Goal: Task Accomplishment & Management: Manage account settings

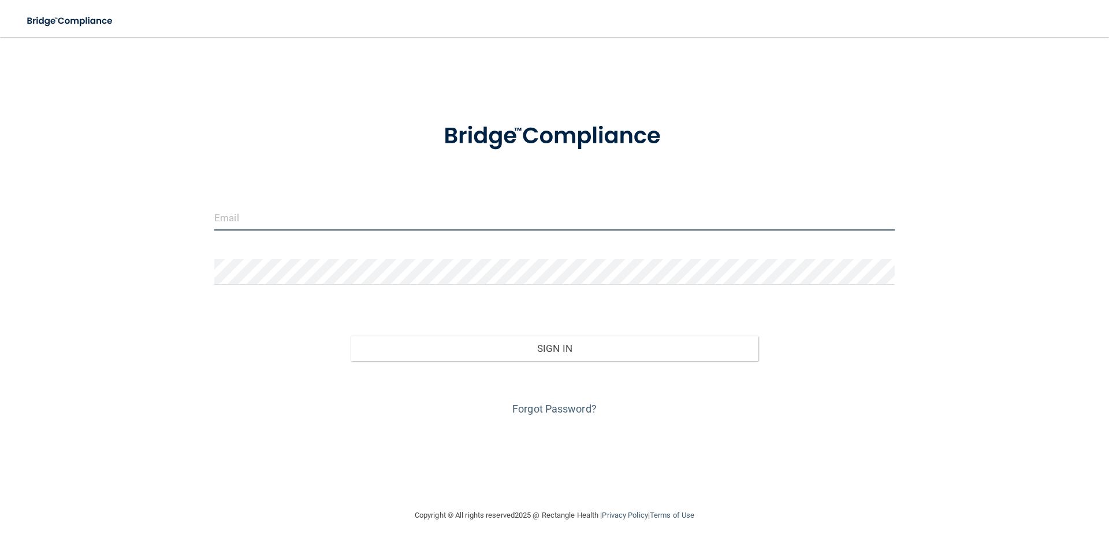
click at [340, 217] on input "email" at bounding box center [554, 218] width 681 height 26
type input "[EMAIL_ADDRESS][DOMAIN_NAME]"
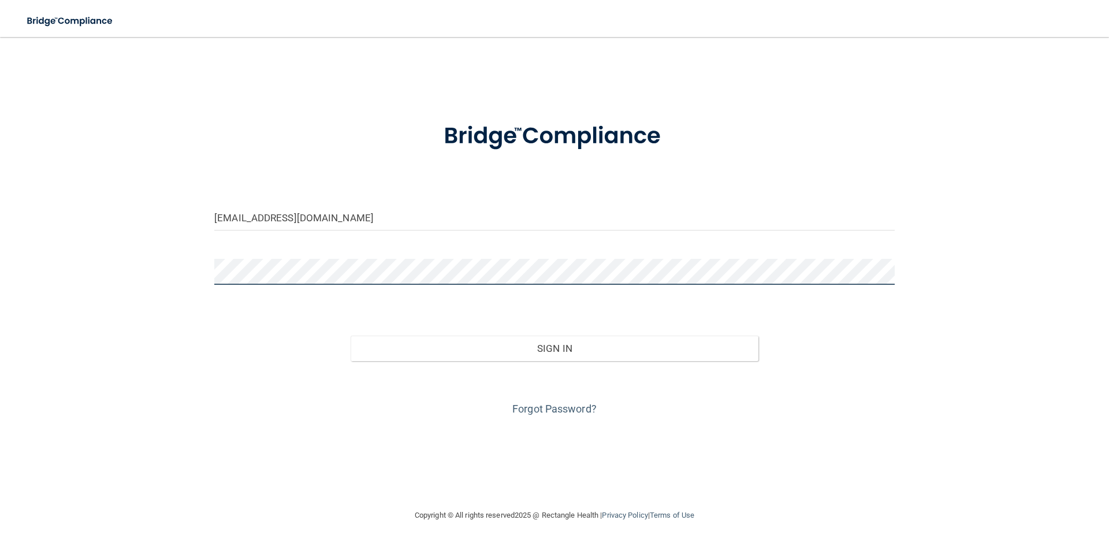
click at [351, 336] on button "Sign In" at bounding box center [555, 348] width 408 height 25
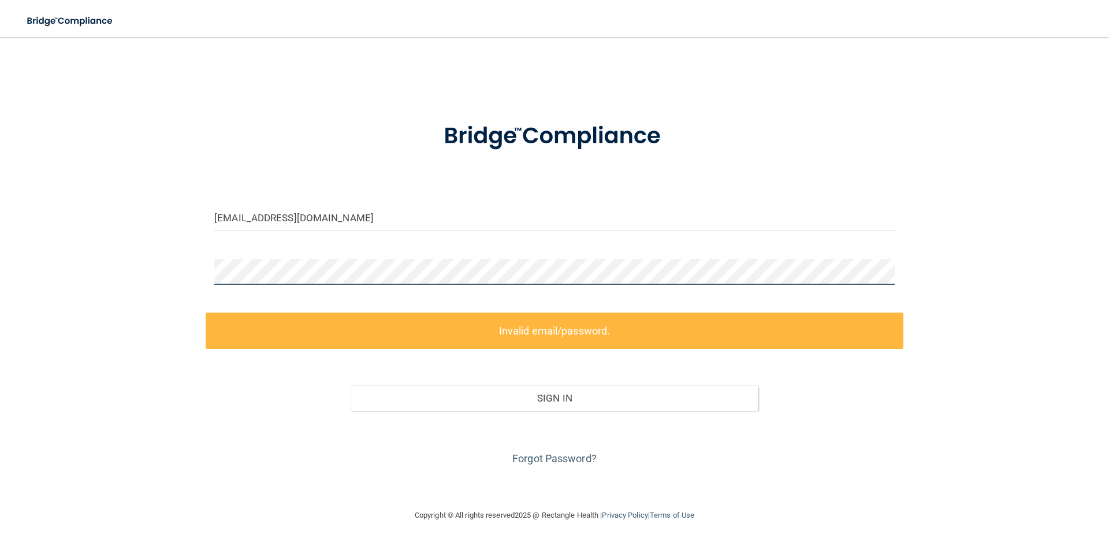
click at [174, 265] on div "glendaleobgynmanager@gmail.com Invalid email/password. You don't have permissio…" at bounding box center [554, 273] width 1063 height 448
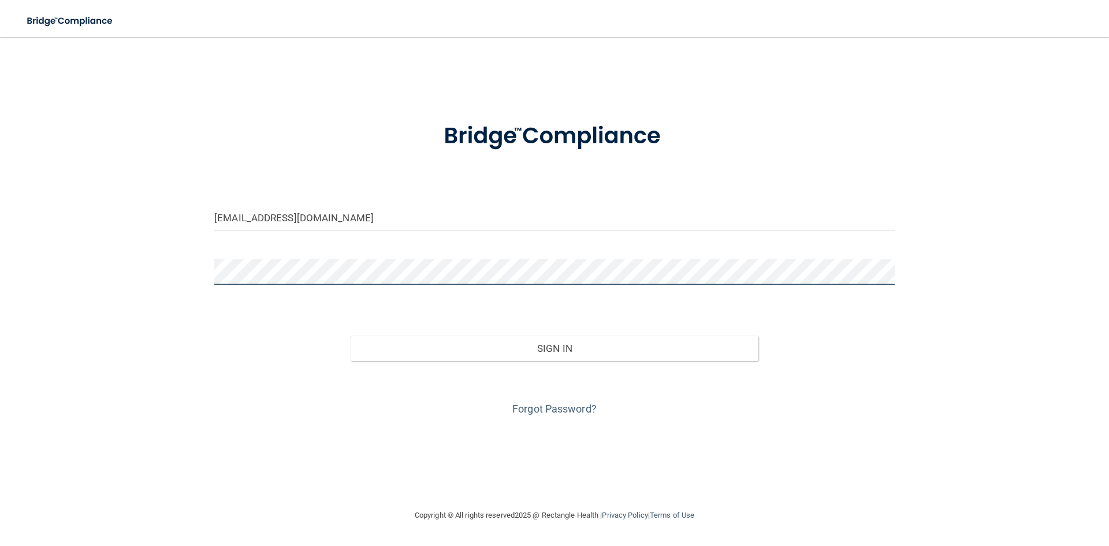
click at [351, 336] on button "Sign In" at bounding box center [555, 348] width 408 height 25
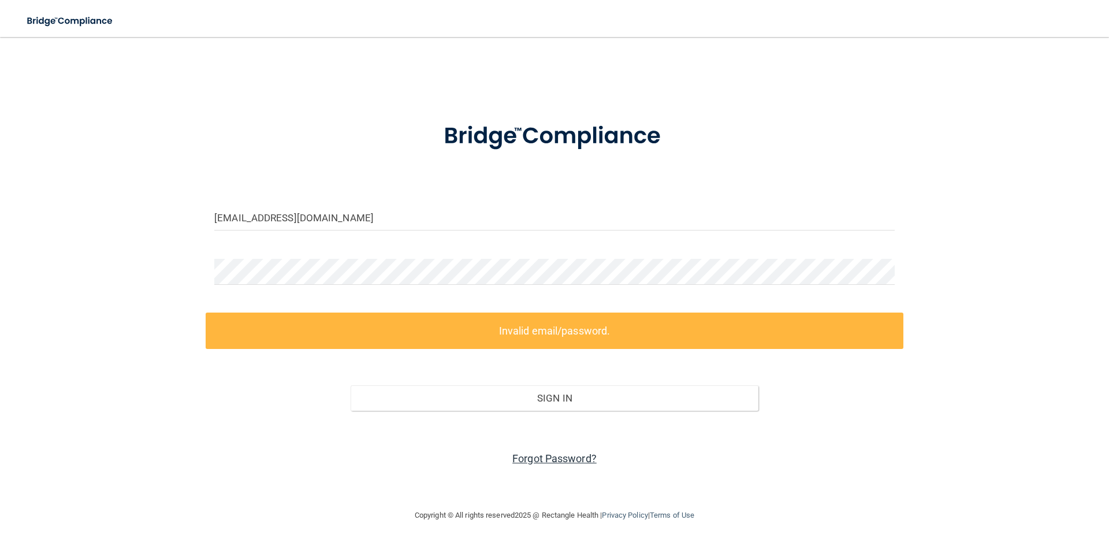
click at [566, 454] on link "Forgot Password?" at bounding box center [554, 458] width 84 height 12
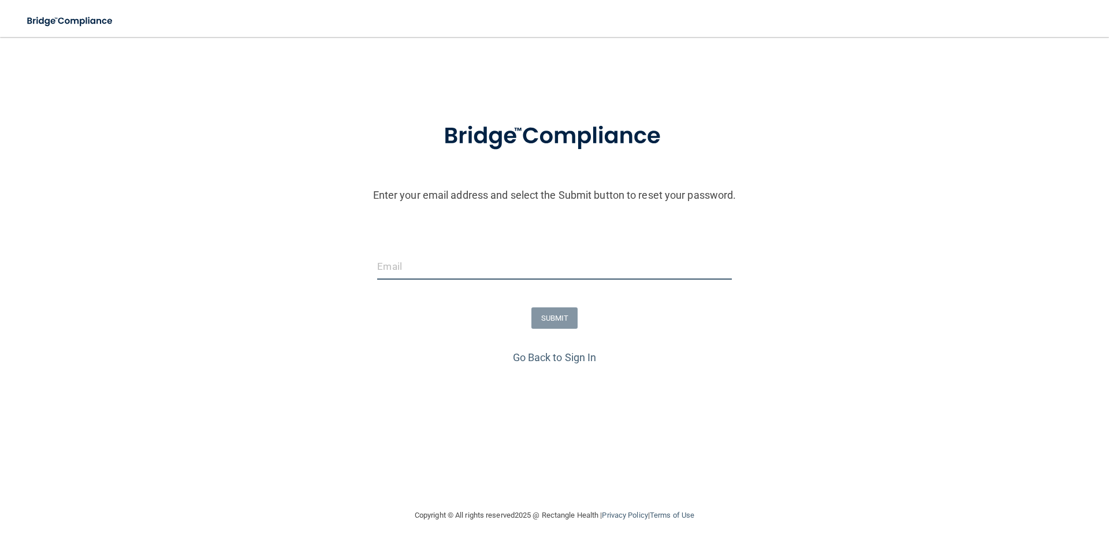
click at [388, 263] on input "email" at bounding box center [554, 267] width 354 height 26
type input "[EMAIL_ADDRESS][DOMAIN_NAME]"
click at [547, 320] on button "SUBMIT" at bounding box center [555, 317] width 47 height 21
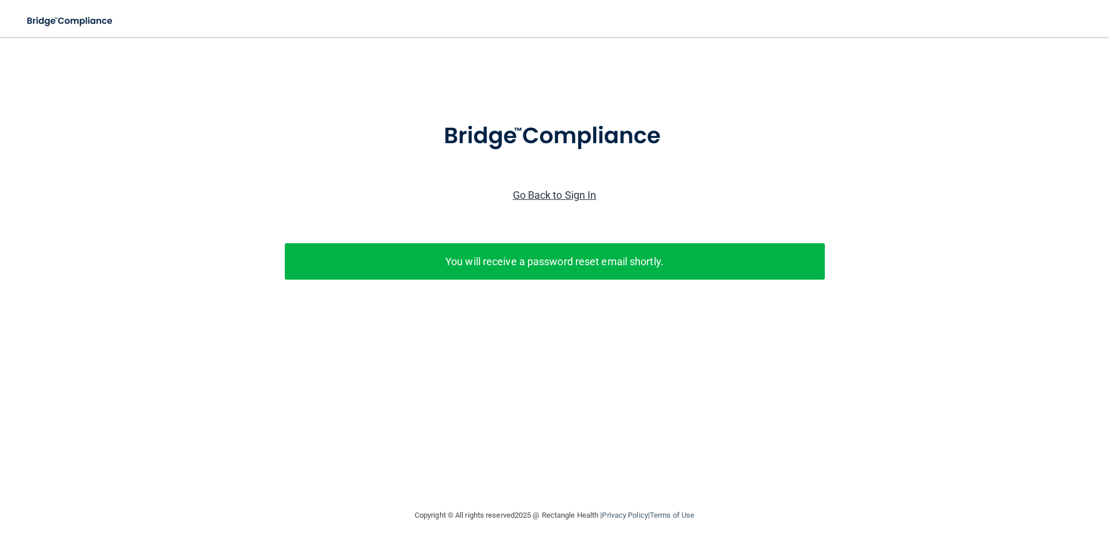
click at [566, 193] on link "Go Back to Sign In" at bounding box center [555, 195] width 84 height 12
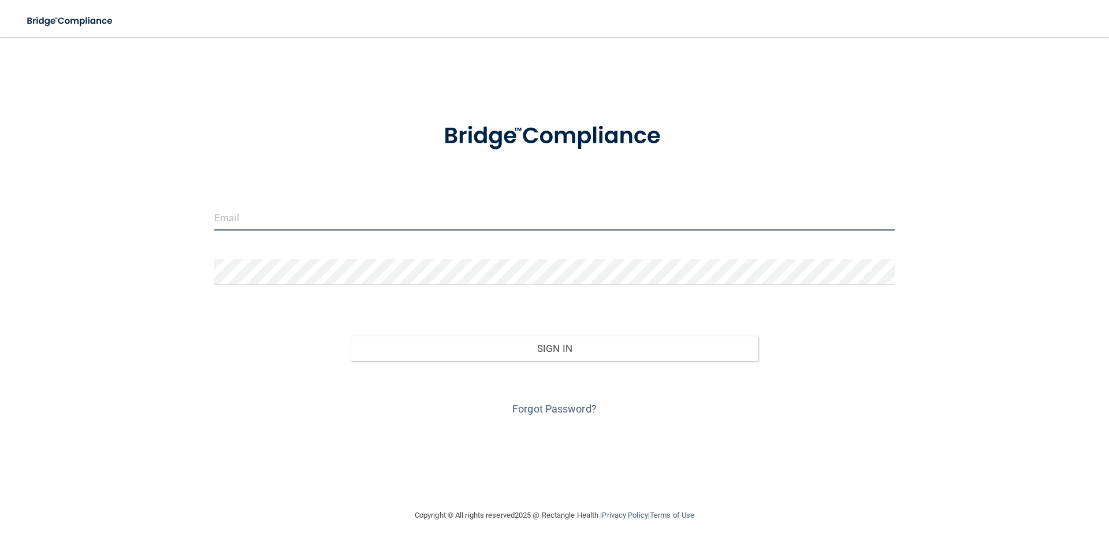
click at [254, 219] on input "email" at bounding box center [554, 218] width 681 height 26
type input "[EMAIL_ADDRESS][DOMAIN_NAME]"
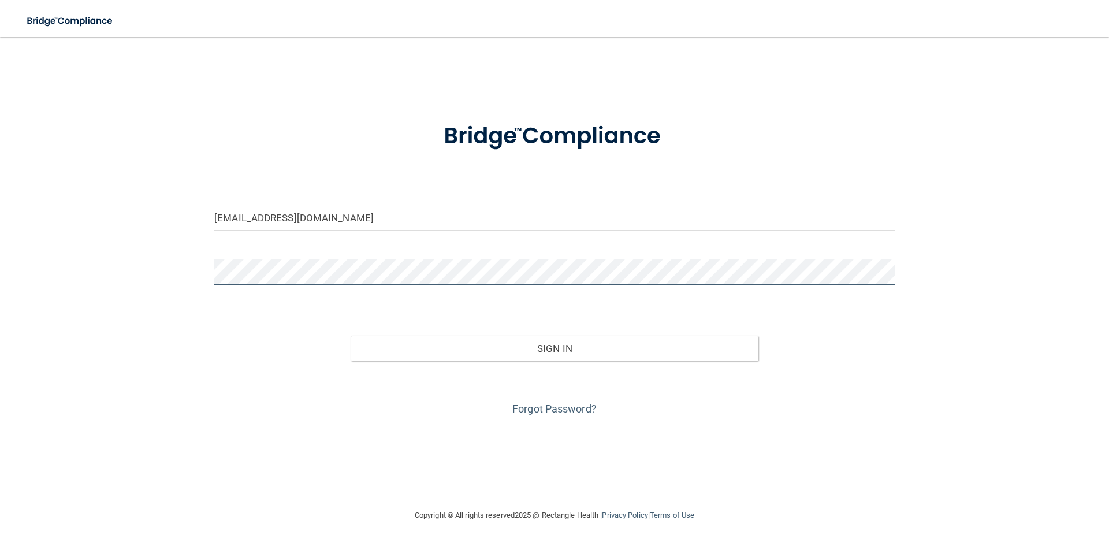
click at [351, 336] on button "Sign In" at bounding box center [555, 348] width 408 height 25
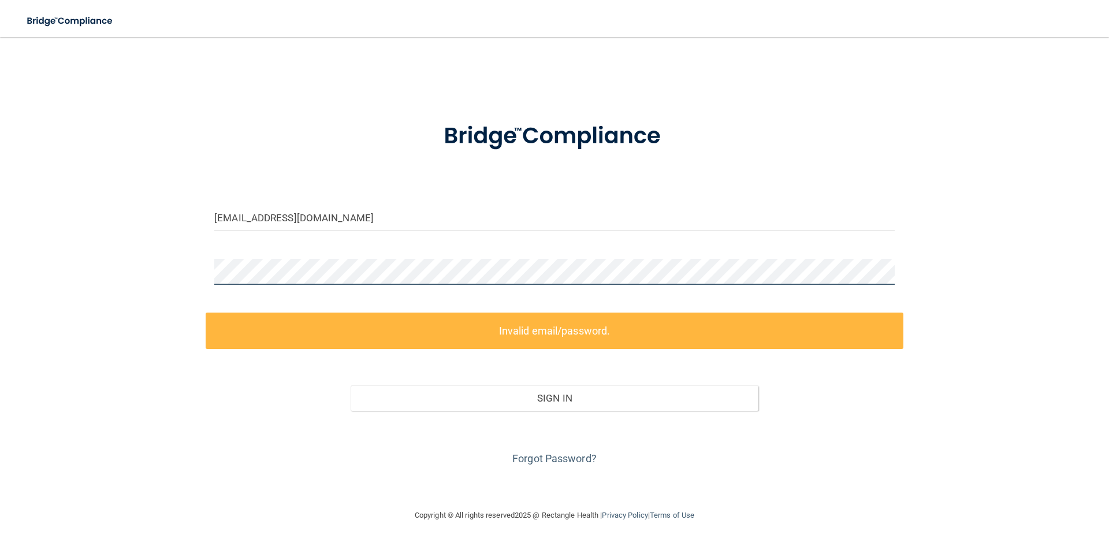
click at [109, 304] on div "glendaleobgynmanager@gmail.com Invalid email/password. You don't have permissio…" at bounding box center [554, 273] width 1063 height 448
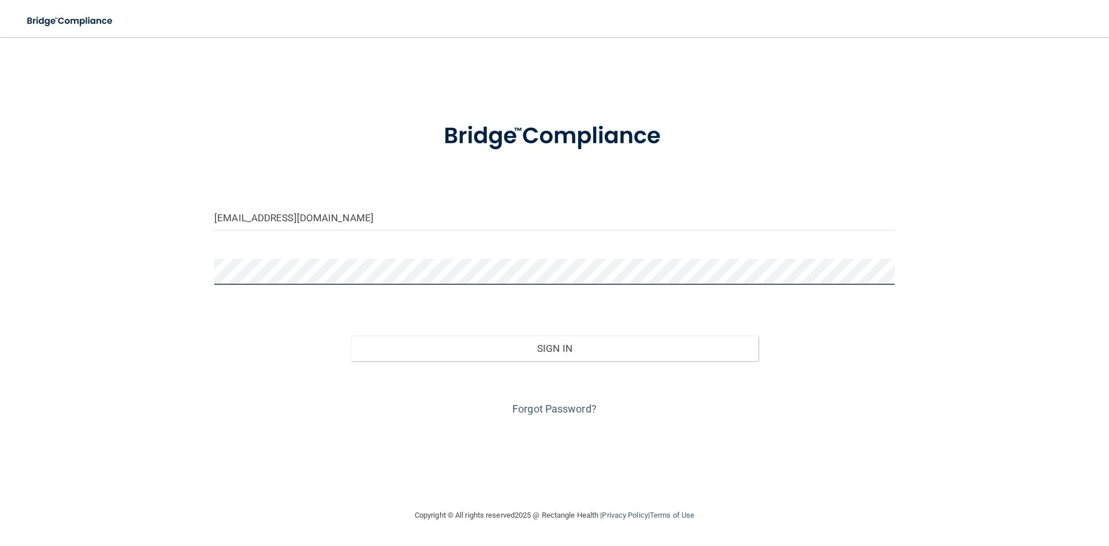
click at [351, 336] on button "Sign In" at bounding box center [555, 348] width 408 height 25
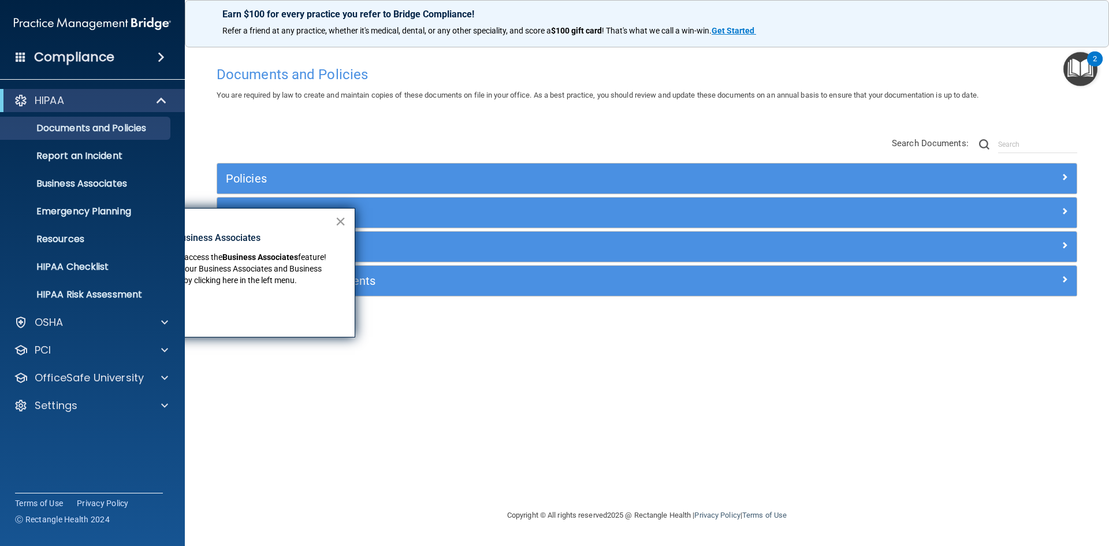
click at [339, 218] on button "×" at bounding box center [340, 221] width 11 height 18
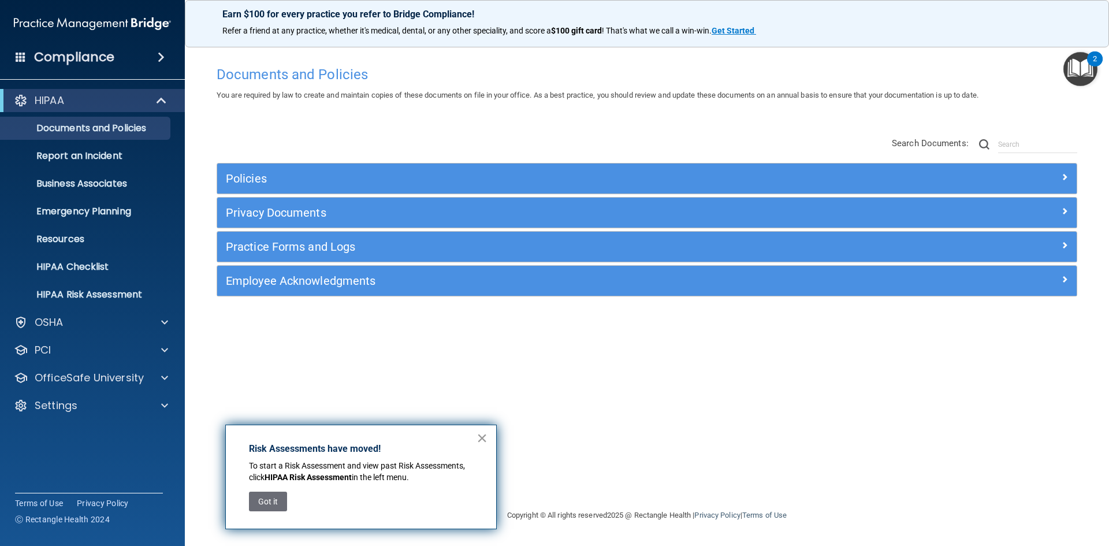
click at [481, 437] on button "×" at bounding box center [482, 438] width 11 height 18
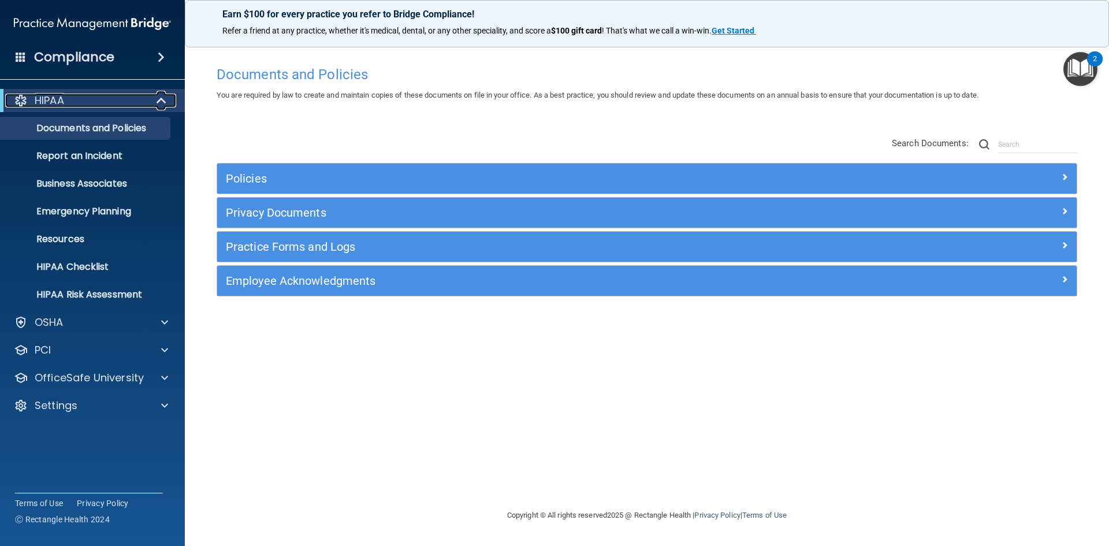
click at [164, 96] on span at bounding box center [163, 101] width 10 height 14
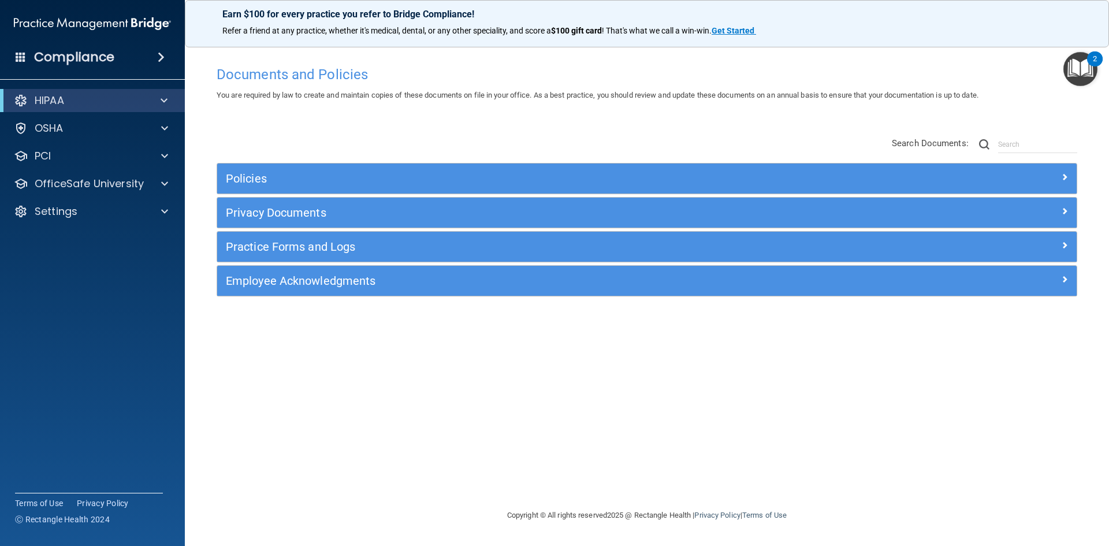
click at [158, 55] on span at bounding box center [161, 57] width 7 height 14
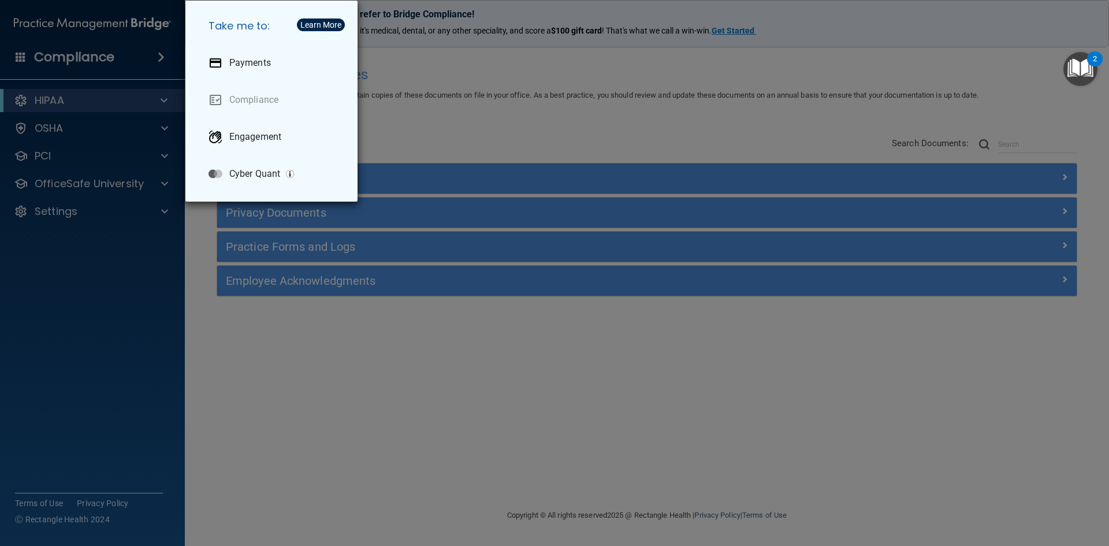
click at [140, 273] on div "Take me to: Payments Compliance Engagement Cyber Quant" at bounding box center [554, 273] width 1109 height 546
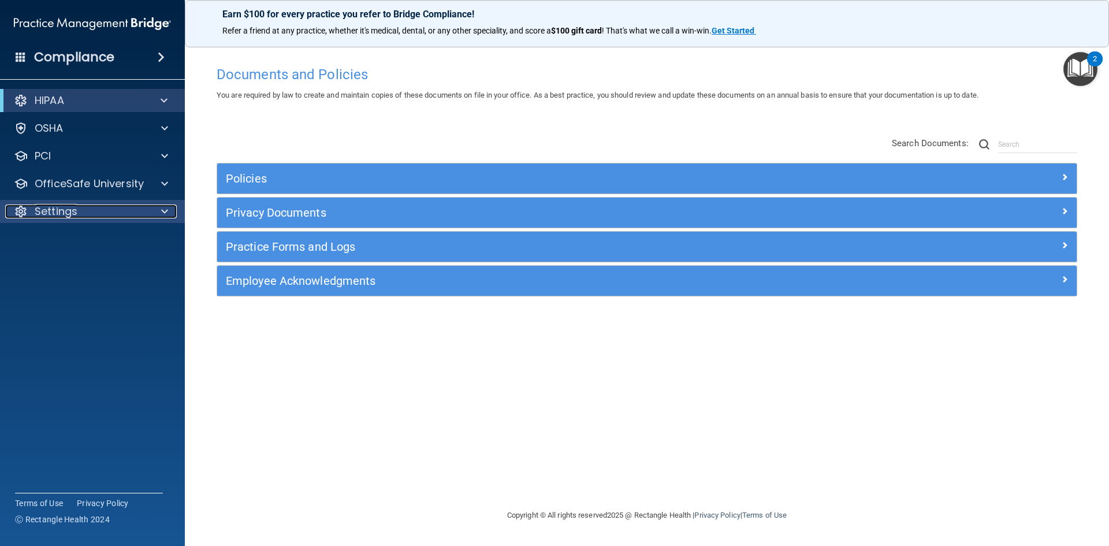
click at [65, 207] on p "Settings" at bounding box center [56, 212] width 43 height 14
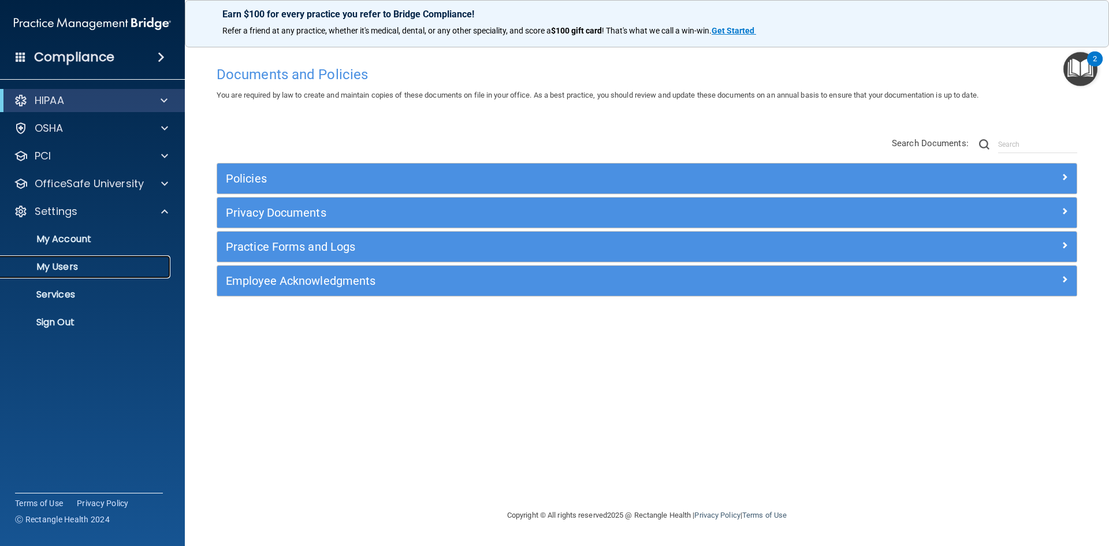
click at [57, 267] on p "My Users" at bounding box center [87, 267] width 158 height 12
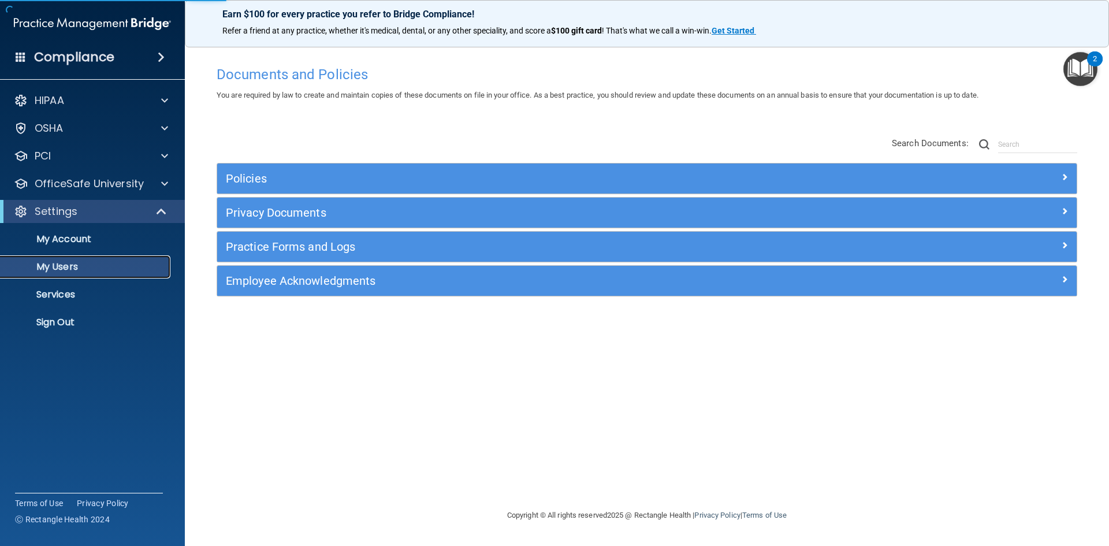
select select "20"
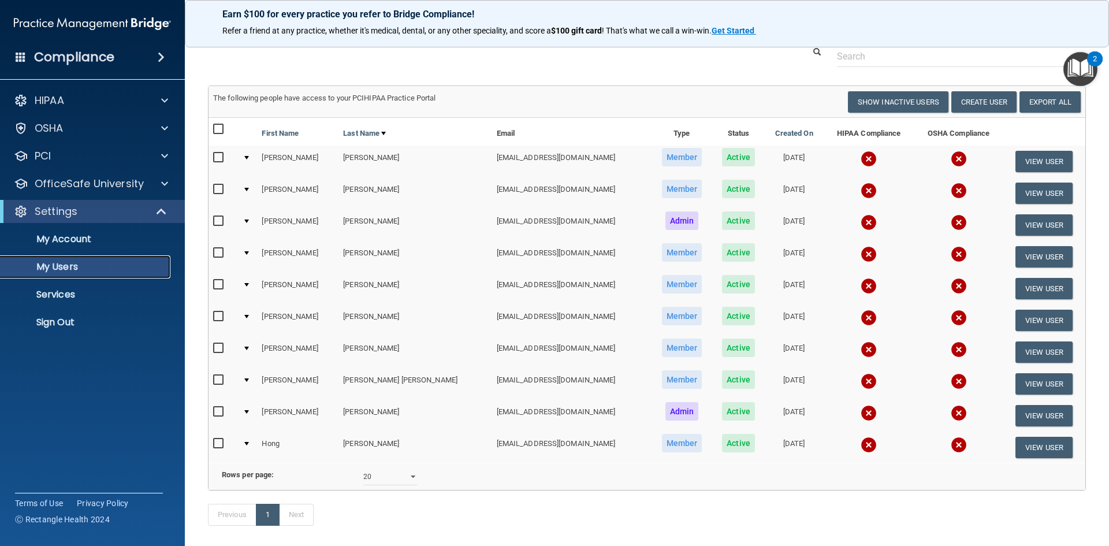
scroll to position [58, 0]
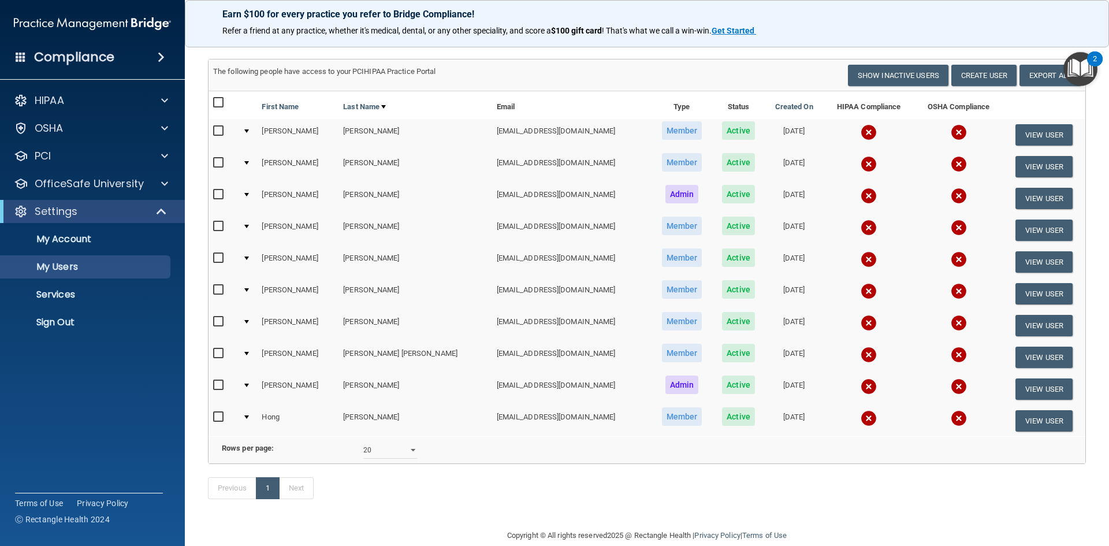
click at [220, 291] on input "checkbox" at bounding box center [219, 289] width 13 height 9
checkbox input "true"
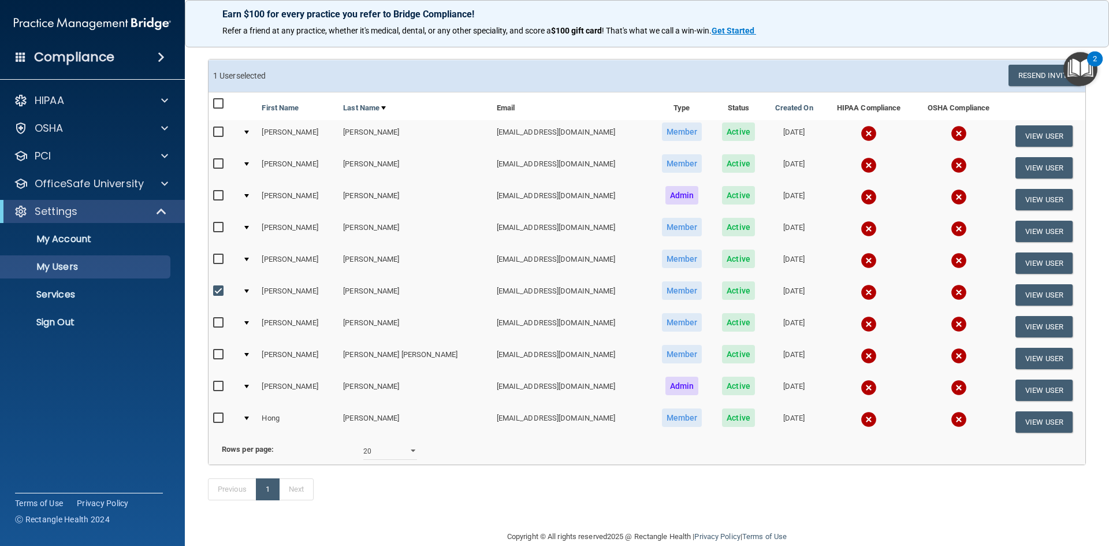
scroll to position [94, 0]
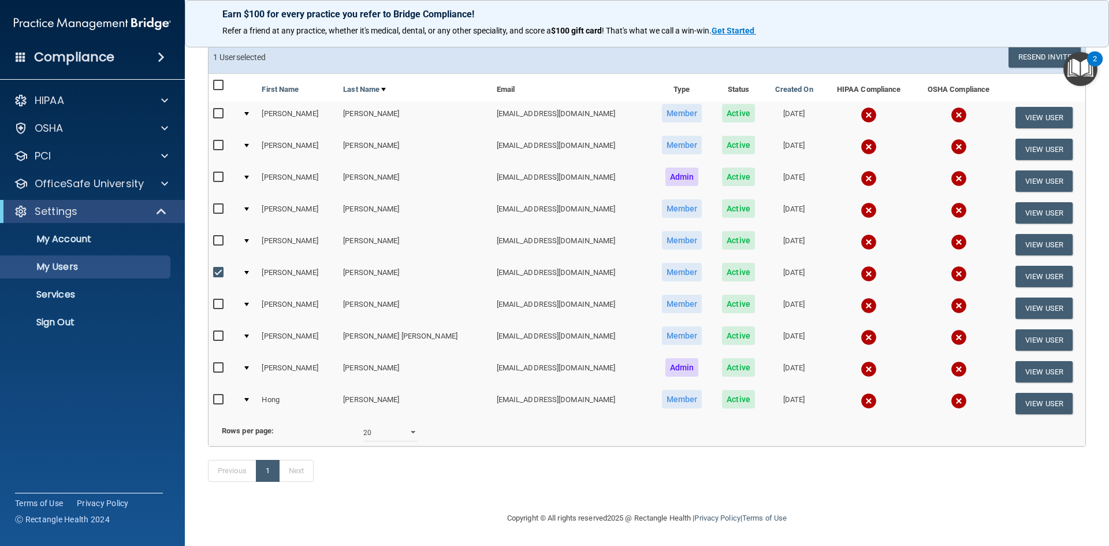
click at [218, 363] on input "checkbox" at bounding box center [219, 367] width 13 height 9
checkbox input "true"
click at [213, 388] on td at bounding box center [223, 403] width 29 height 31
click at [217, 395] on input "checkbox" at bounding box center [219, 399] width 13 height 9
checkbox input "true"
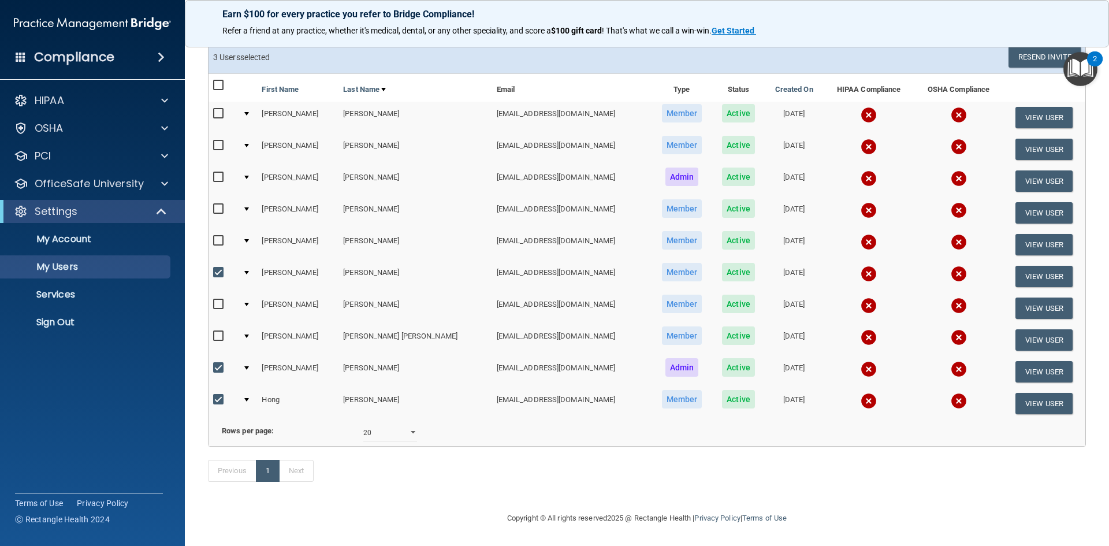
click at [220, 332] on input "checkbox" at bounding box center [219, 336] width 13 height 9
checkbox input "true"
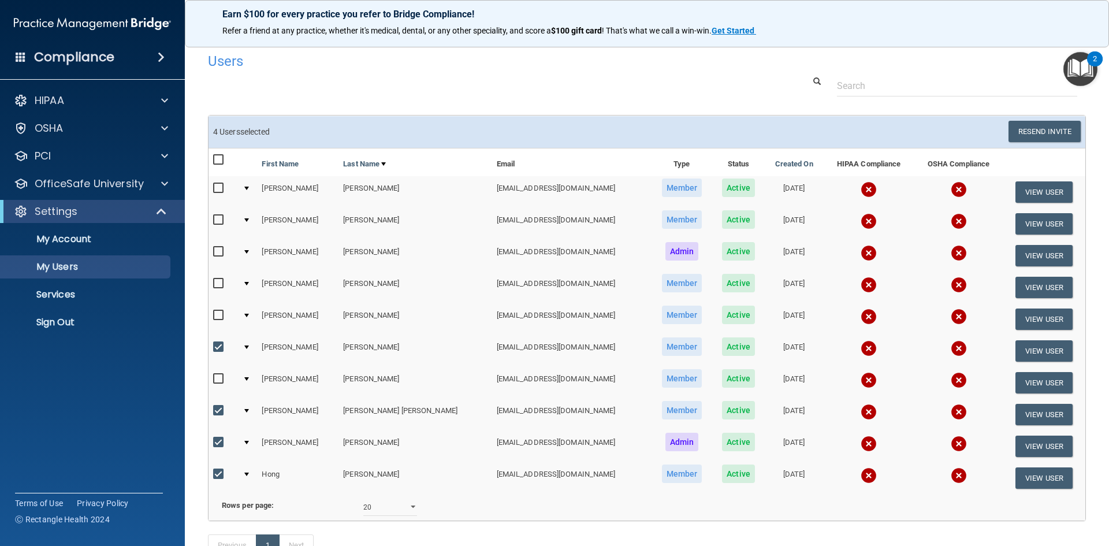
scroll to position [0, 0]
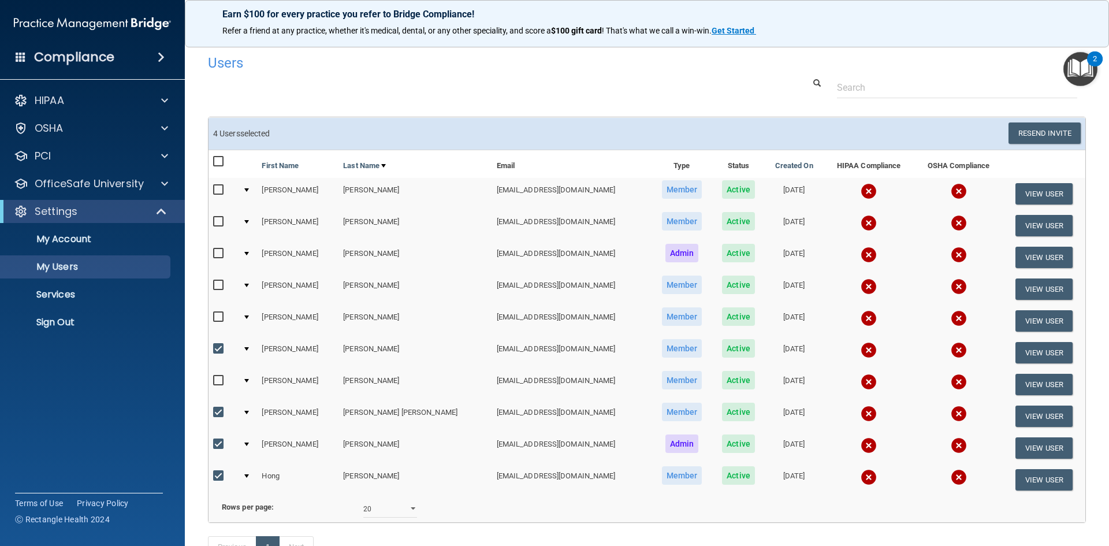
click at [861, 347] on img at bounding box center [869, 350] width 16 height 16
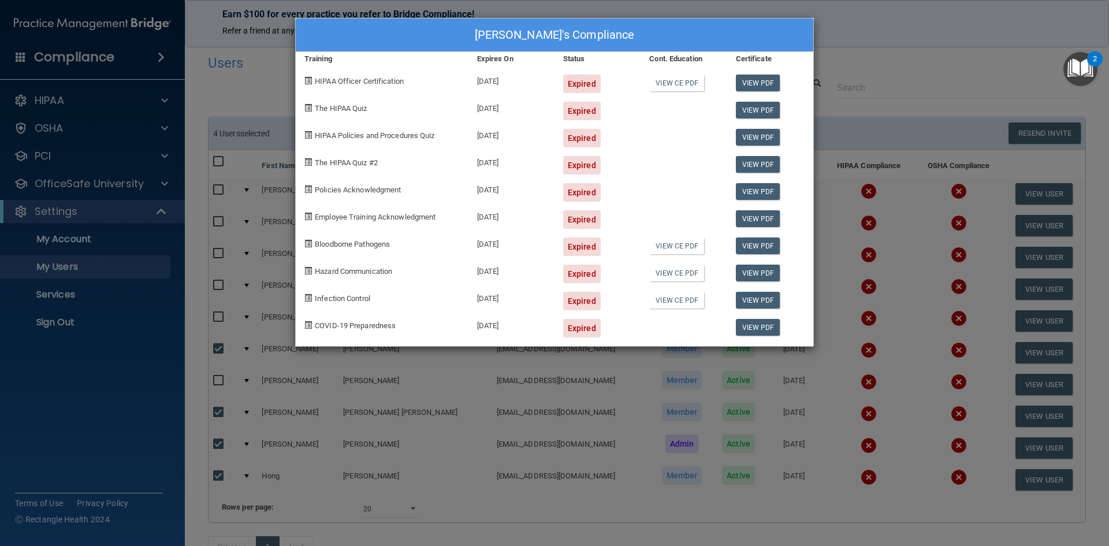
click at [874, 95] on div "Cindy Larry's Compliance Training Expires On Status Cont. Education Certificate…" at bounding box center [554, 273] width 1109 height 546
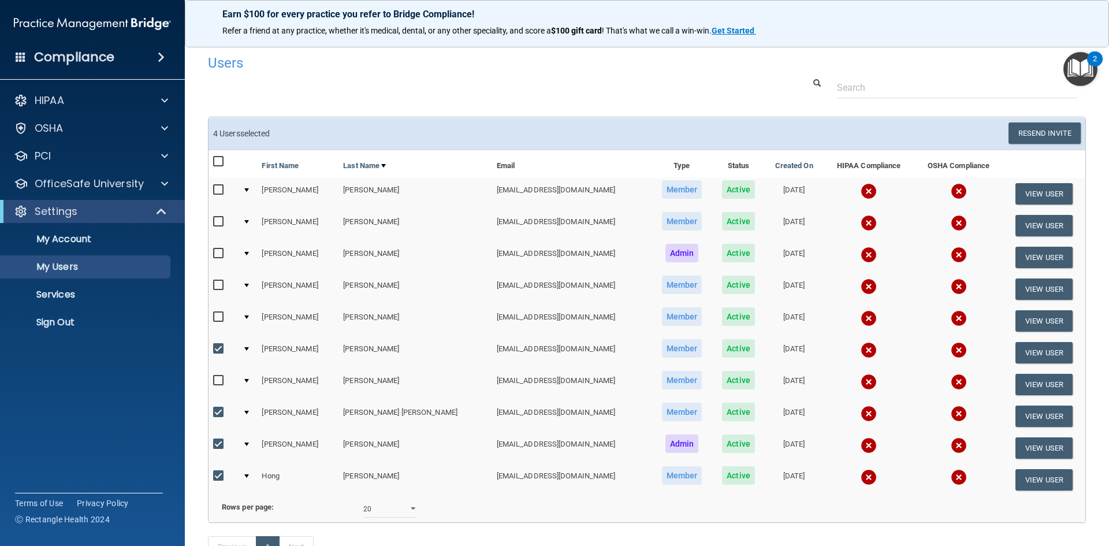
click at [216, 252] on input "checkbox" at bounding box center [219, 253] width 13 height 9
checkbox input "true"
click at [69, 236] on p "My Account" at bounding box center [87, 239] width 158 height 12
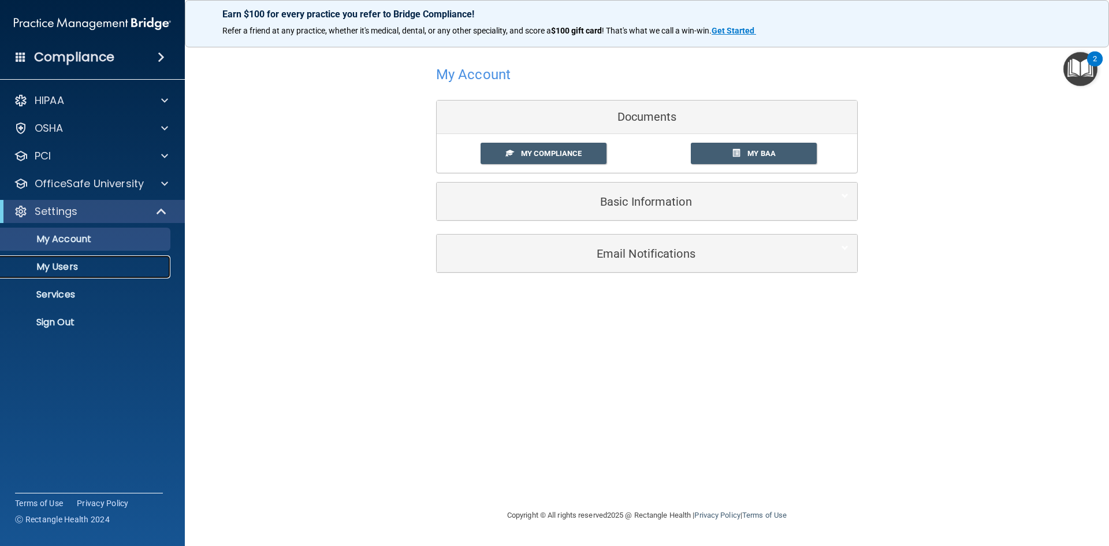
click at [46, 261] on p "My Users" at bounding box center [87, 267] width 158 height 12
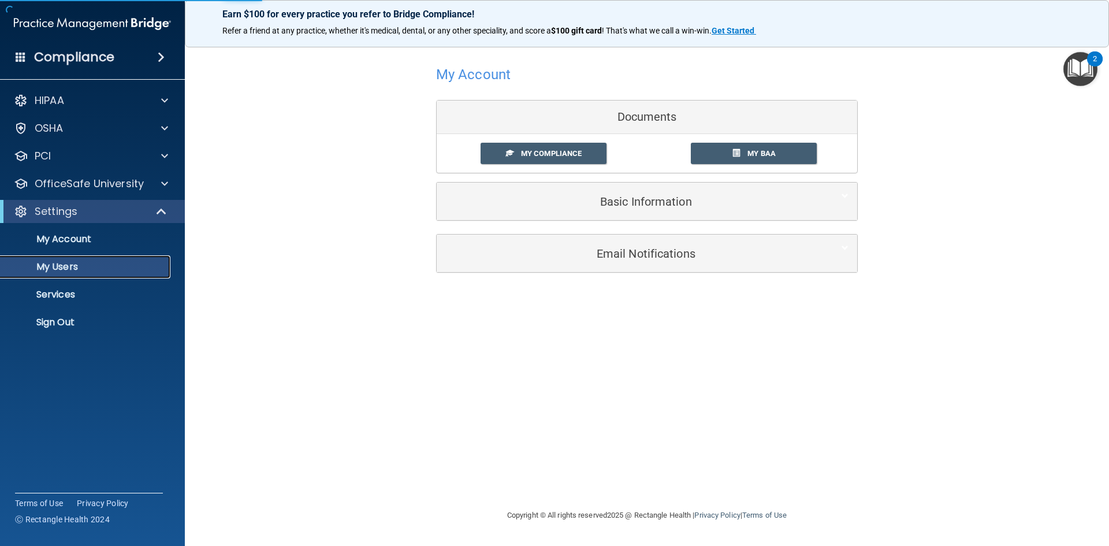
select select "20"
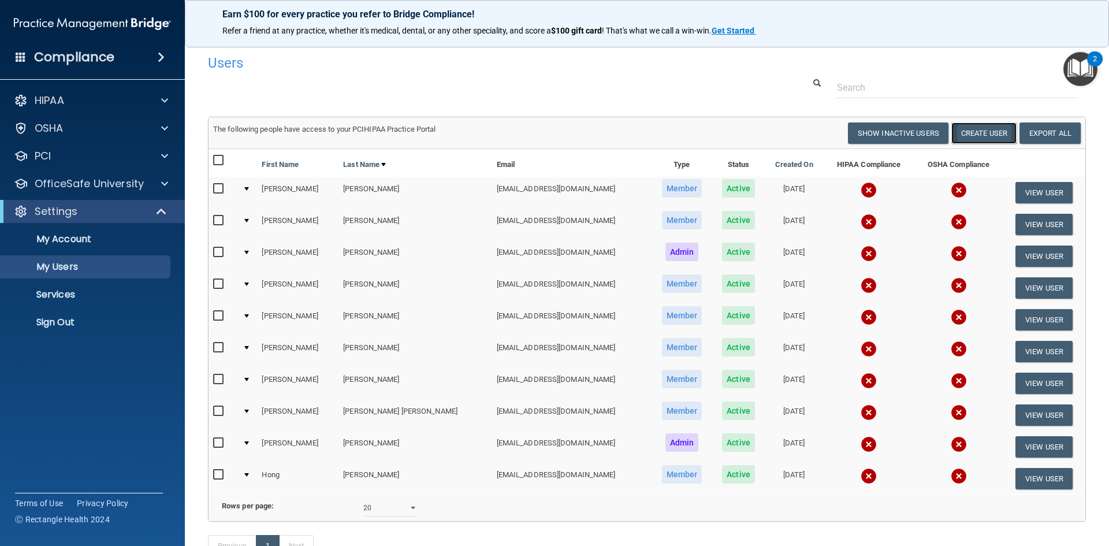
click at [974, 131] on button "Create User" at bounding box center [984, 132] width 65 height 21
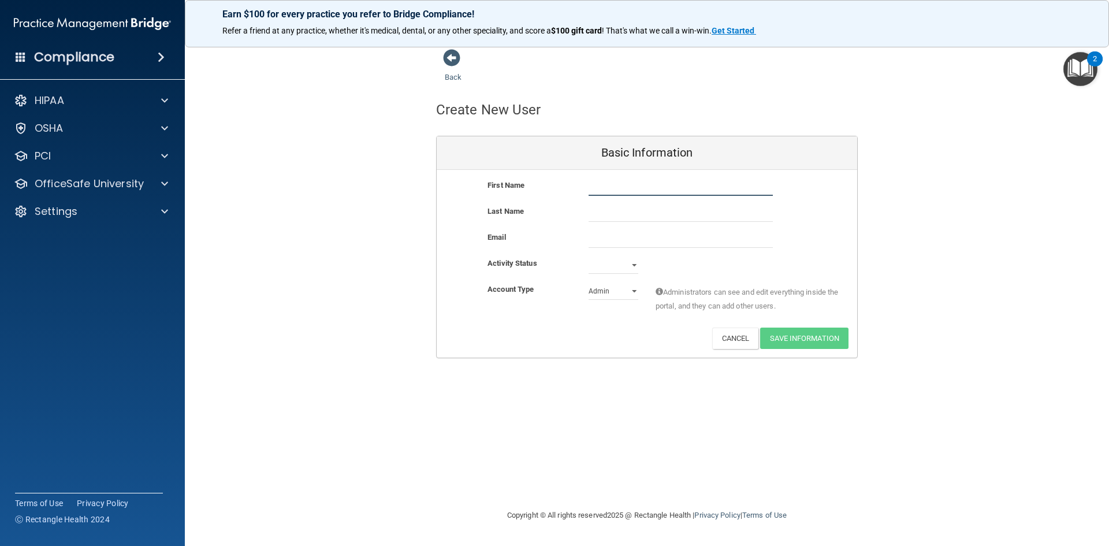
drag, startPoint x: 590, startPoint y: 187, endPoint x: 599, endPoint y: 168, distance: 20.9
click at [596, 170] on div "First Name Last Name Email Activity Status Active Inactive Account Type Practic…" at bounding box center [647, 264] width 421 height 188
type input "Bryanna"
type input "Atrisco"
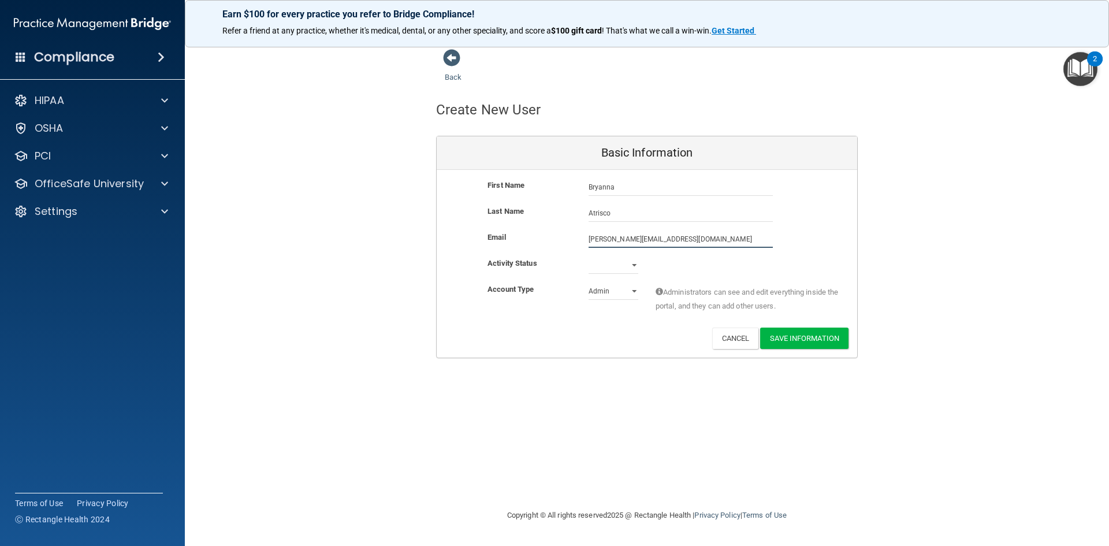
type input "[PERSON_NAME][EMAIL_ADDRESS][DOMAIN_NAME]"
click at [634, 265] on select "Active Inactive" at bounding box center [614, 265] width 50 height 17
select select "active"
click at [589, 257] on select "Active Inactive" at bounding box center [614, 265] width 50 height 17
click at [631, 293] on select "Admin Member" at bounding box center [614, 291] width 50 height 17
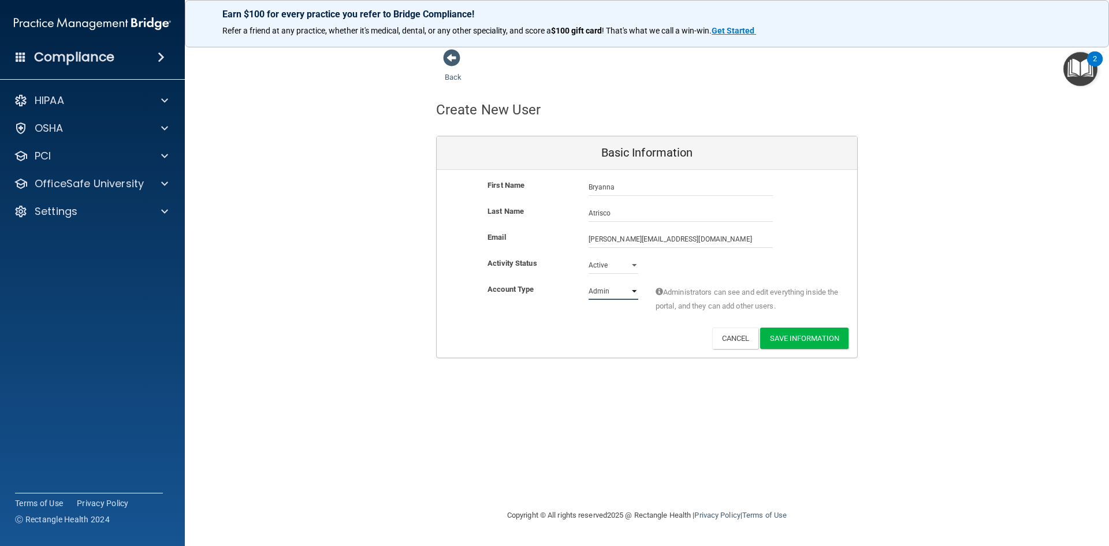
select select "practice_member"
click at [589, 283] on select "Admin Member" at bounding box center [614, 291] width 50 height 17
click at [816, 335] on button "Save Information" at bounding box center [804, 338] width 88 height 21
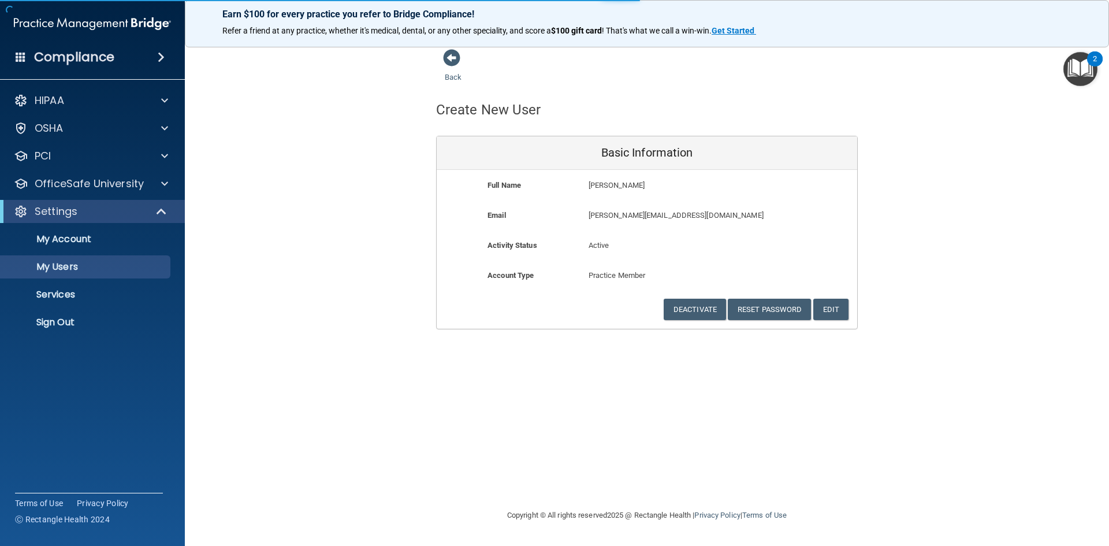
select select "20"
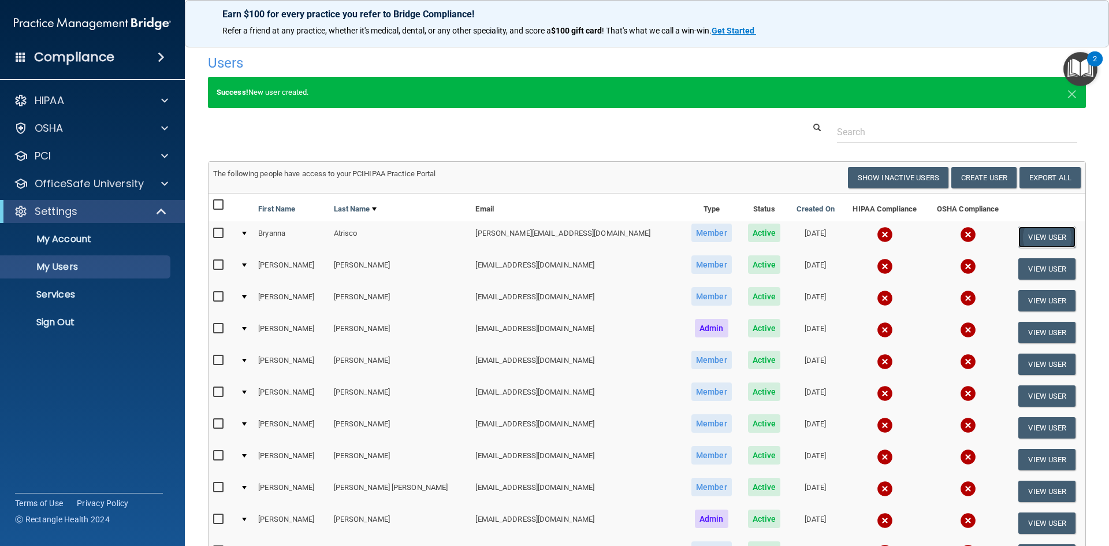
click at [1032, 234] on button "View User" at bounding box center [1047, 236] width 57 height 21
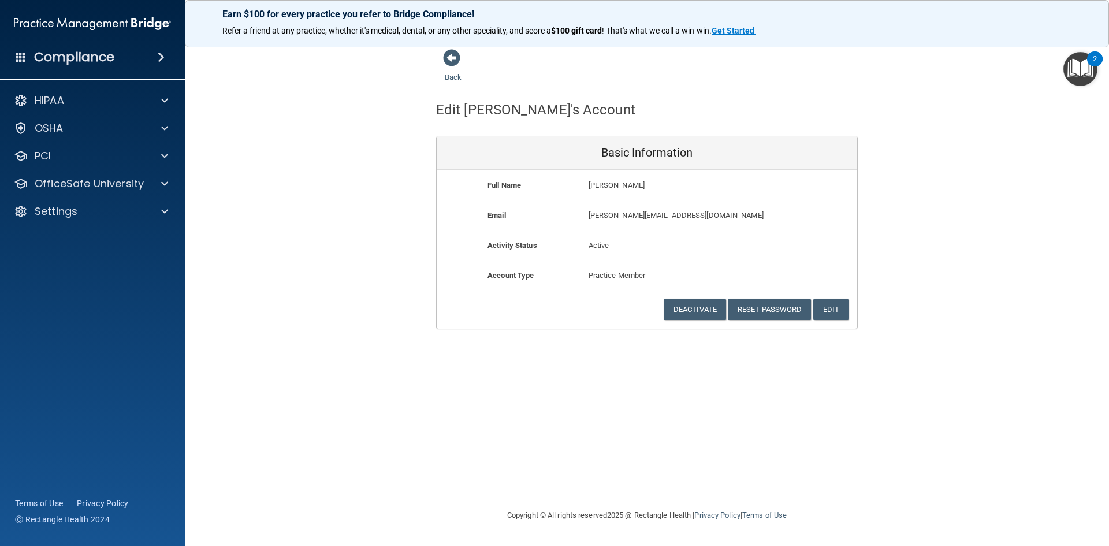
click at [644, 374] on div "Back Edit Bryanna's Account Basic Information Full Name Bryanna Atrisco Bryanna…" at bounding box center [647, 273] width 878 height 448
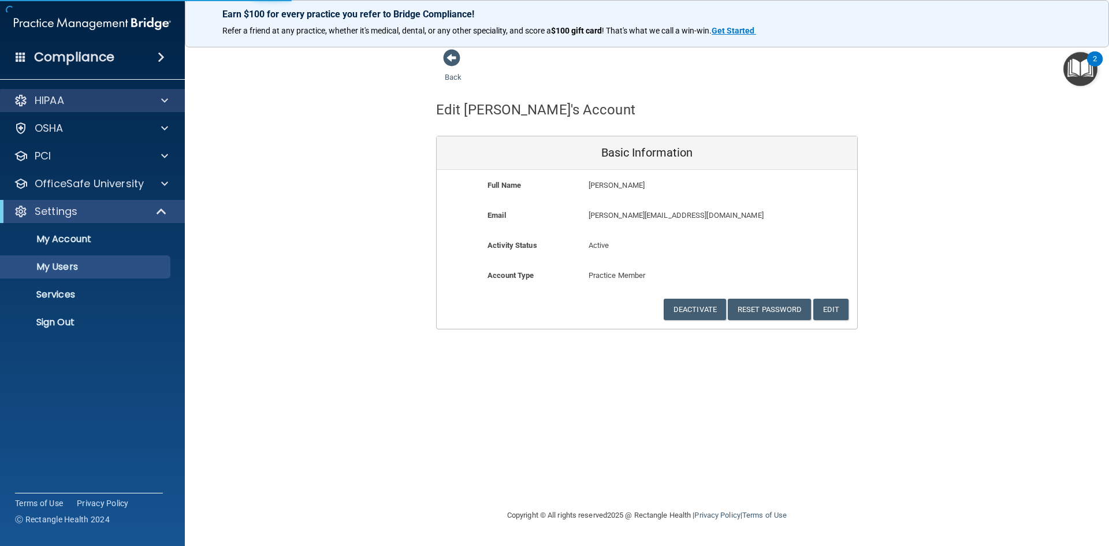
select select "20"
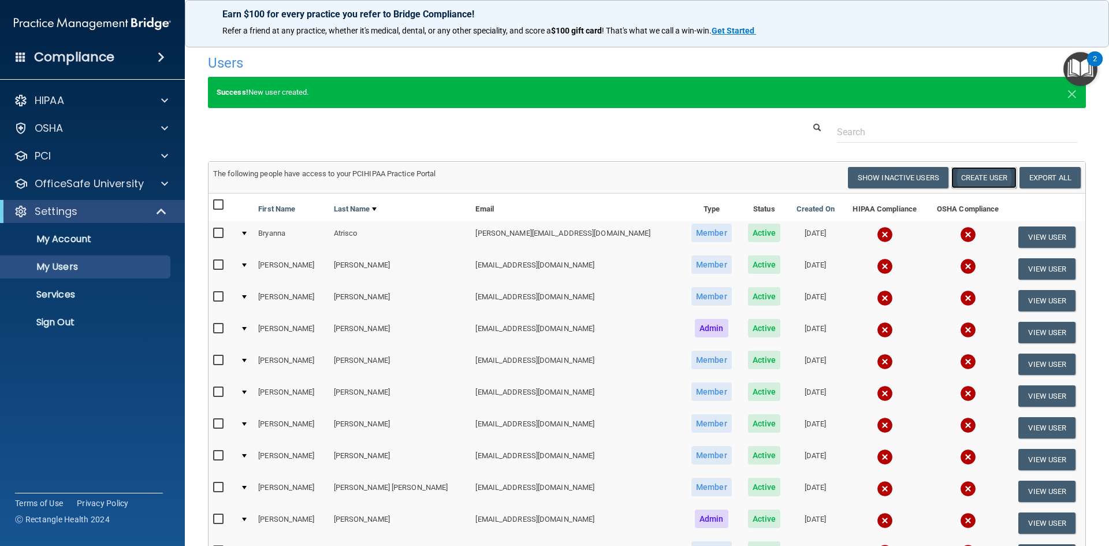
click at [973, 178] on button "Create User" at bounding box center [984, 177] width 65 height 21
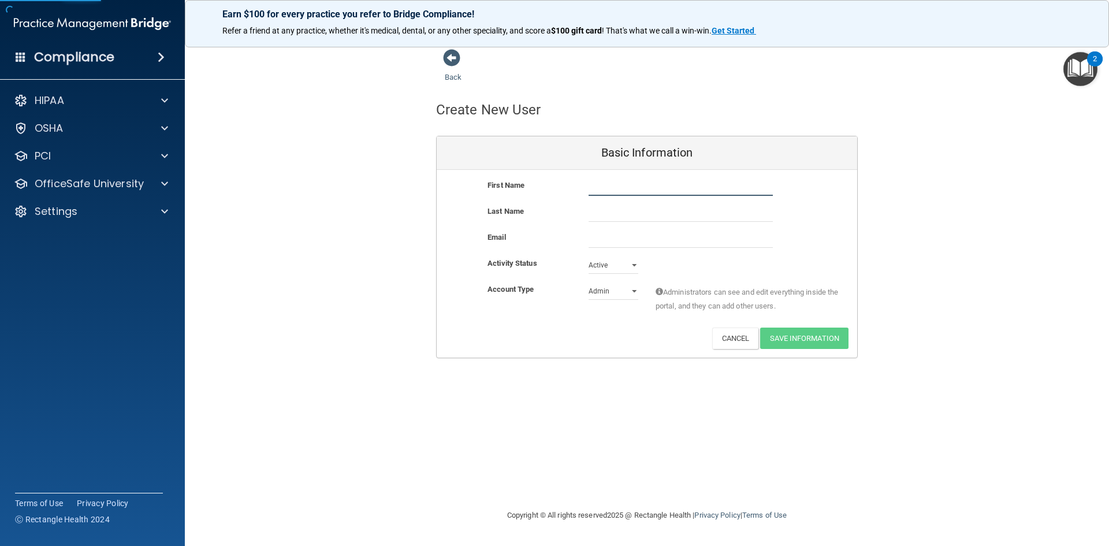
click at [657, 183] on input "text" at bounding box center [681, 187] width 184 height 17
type input "g"
type input "Genesis"
type input "[PERSON_NAME]"
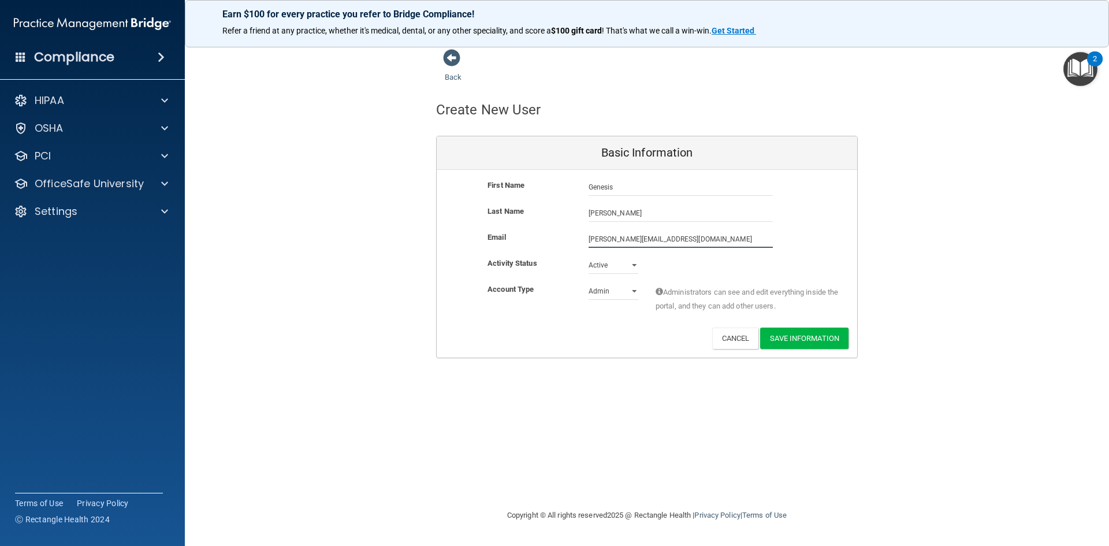
type input "[PERSON_NAME][EMAIL_ADDRESS][DOMAIN_NAME]"
click at [633, 294] on select "Admin Member" at bounding box center [614, 293] width 50 height 17
select select "practice_member"
click at [589, 283] on select "Admin Member" at bounding box center [614, 291] width 50 height 17
click at [820, 334] on button "Save Information" at bounding box center [804, 338] width 88 height 21
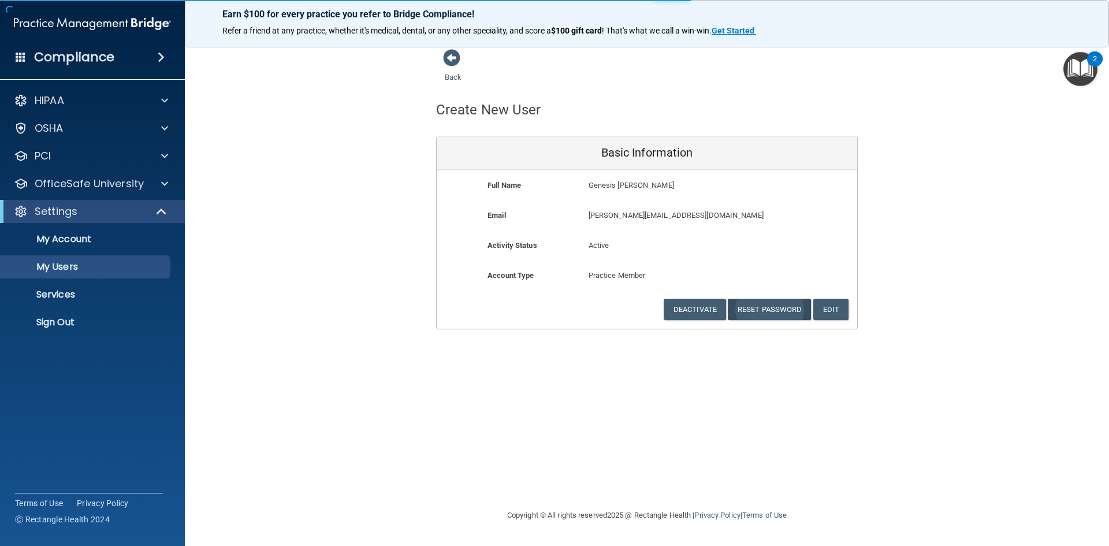
select select "20"
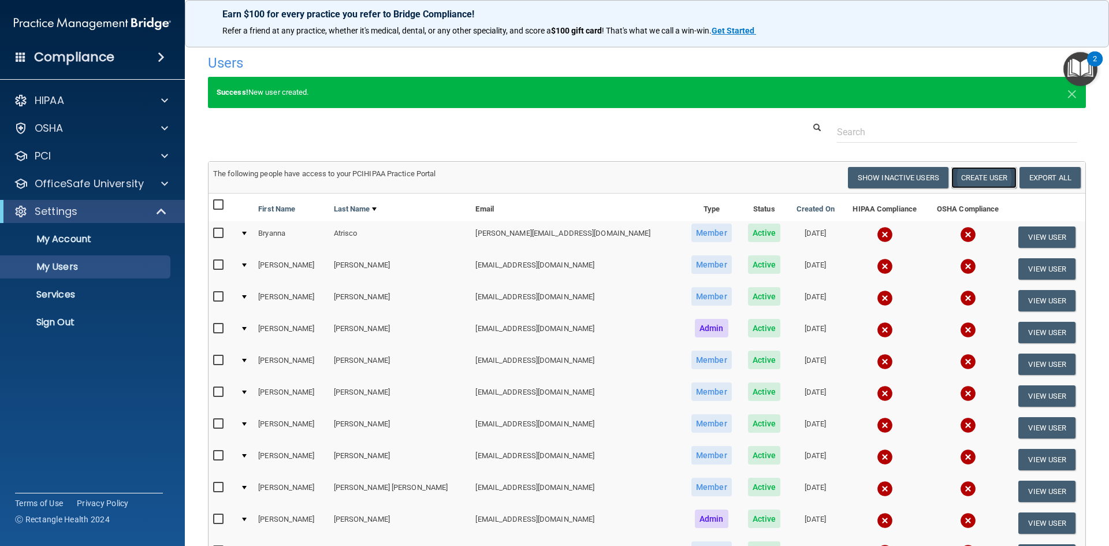
click at [966, 172] on button "Create User" at bounding box center [984, 177] width 65 height 21
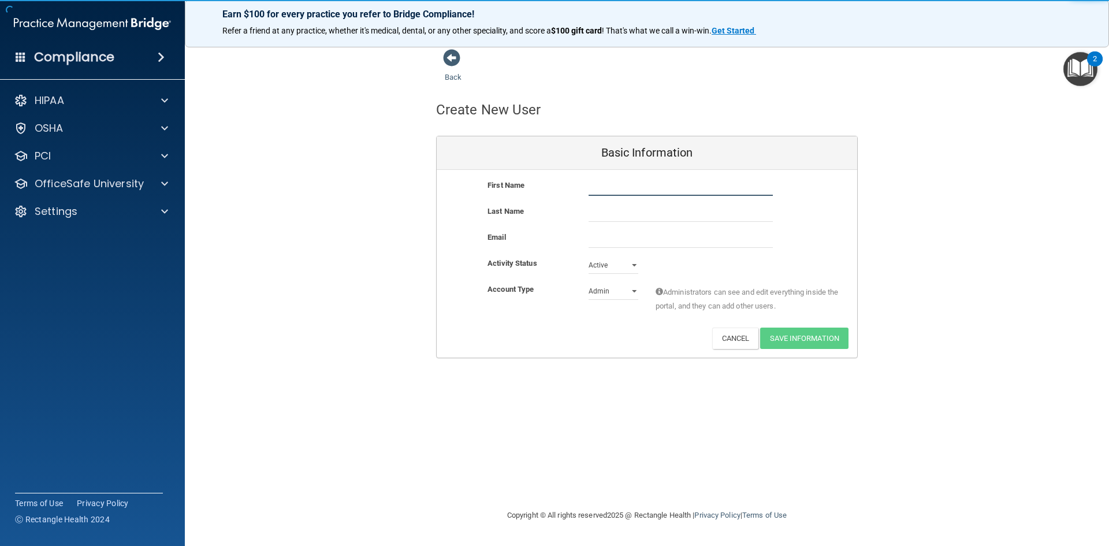
click at [597, 188] on input "text" at bounding box center [681, 187] width 184 height 17
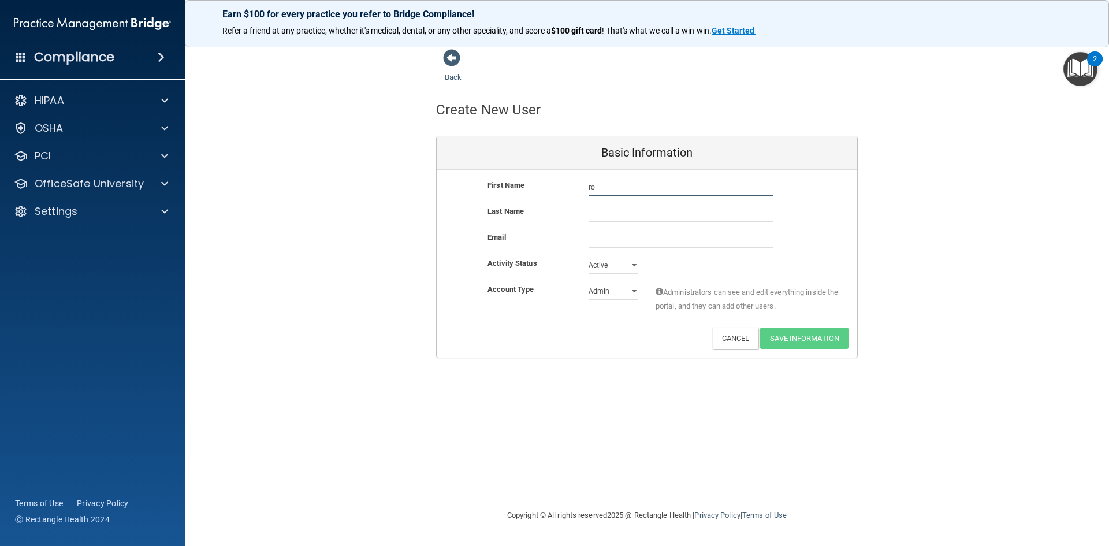
type input "r"
type input "[PERSON_NAME]"
type input "i"
type input "Ixcel"
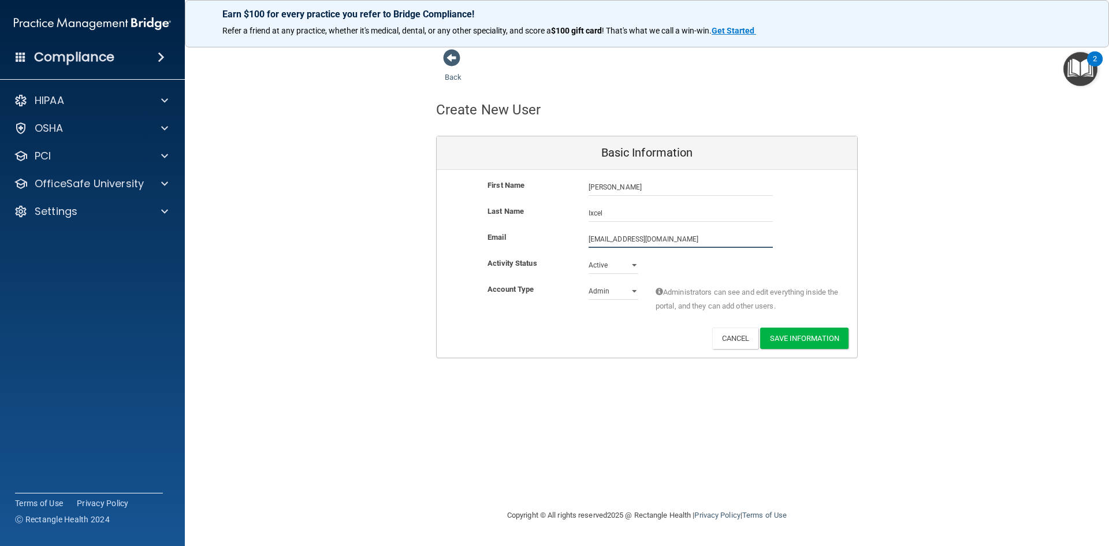
type input "[EMAIL_ADDRESS][DOMAIN_NAME]"
click at [637, 298] on select "Admin Member" at bounding box center [614, 291] width 50 height 17
select select "practice_member"
click at [589, 283] on select "Admin Member" at bounding box center [614, 291] width 50 height 17
click at [811, 336] on button "Save Information" at bounding box center [804, 338] width 88 height 21
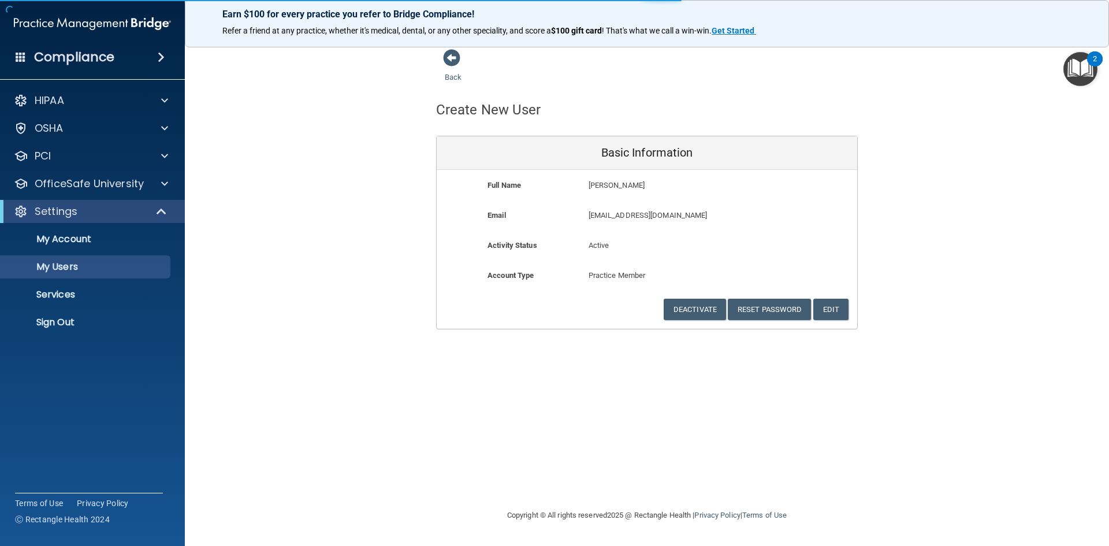
select select "20"
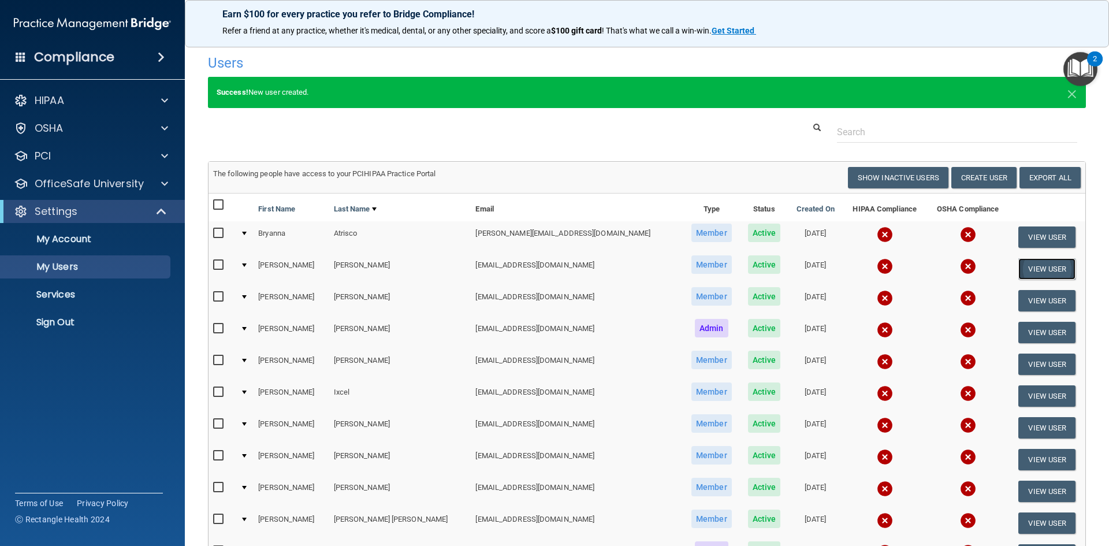
click at [1035, 269] on button "View User" at bounding box center [1047, 268] width 57 height 21
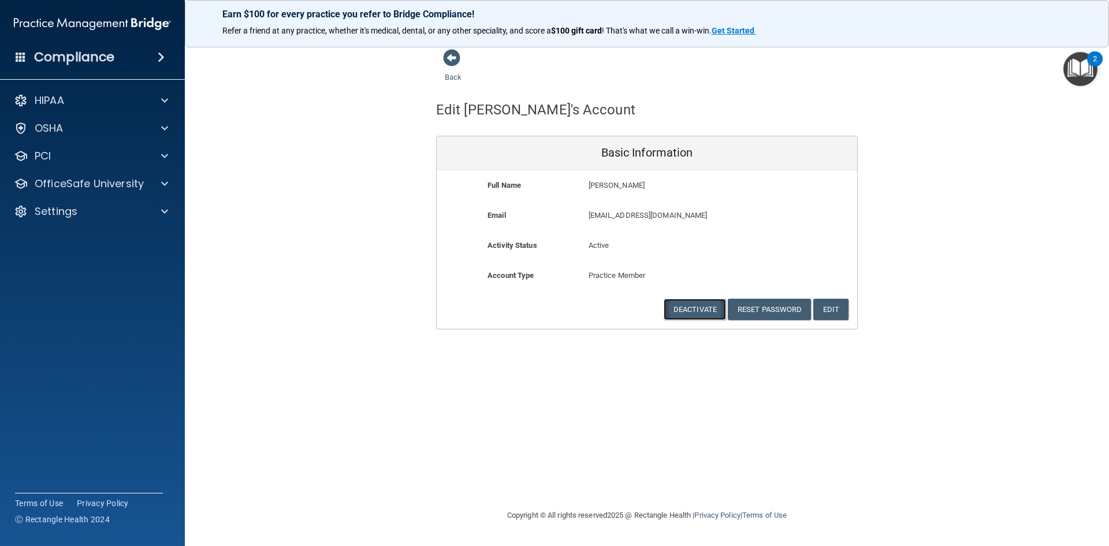
click at [679, 310] on button "Deactivate" at bounding box center [695, 309] width 62 height 21
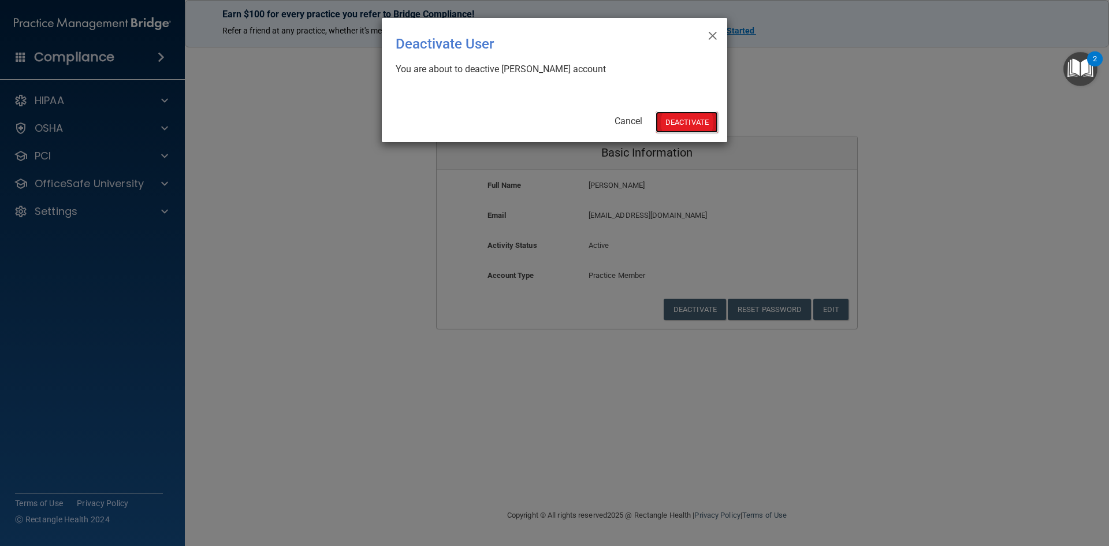
click at [685, 122] on button "Deactivate" at bounding box center [687, 122] width 62 height 21
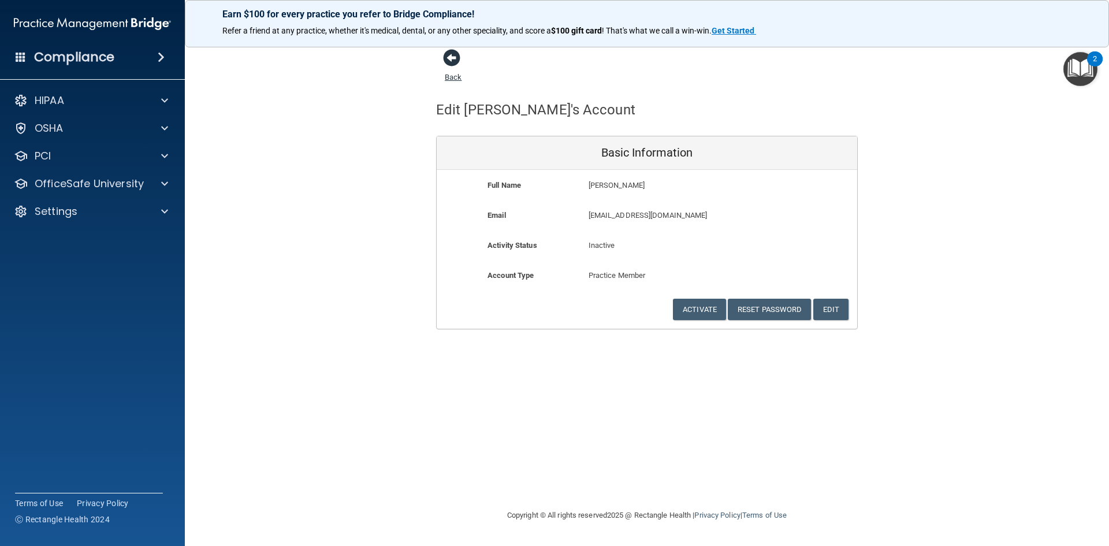
click at [451, 58] on span at bounding box center [451, 57] width 17 height 17
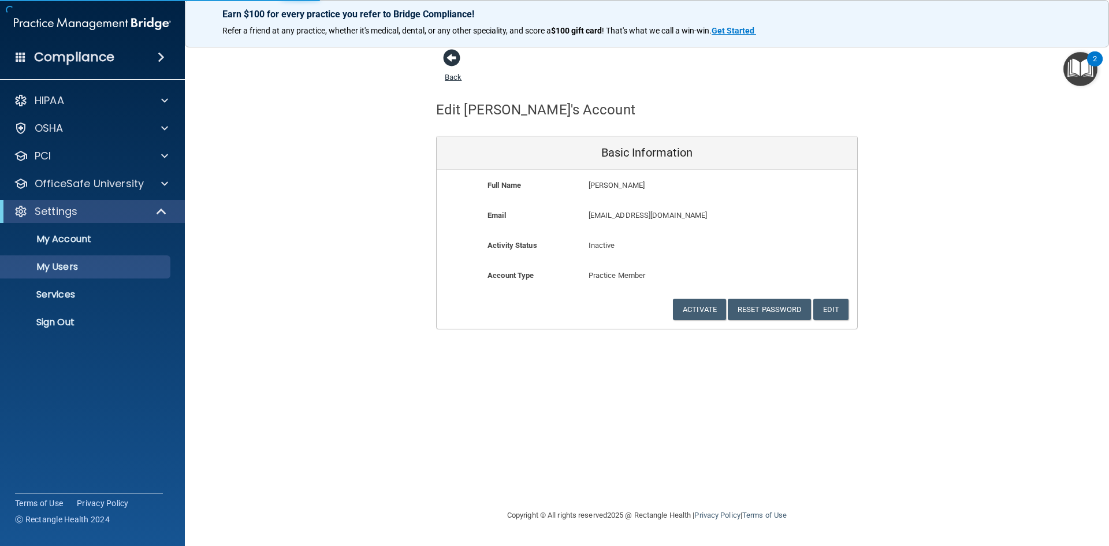
select select "20"
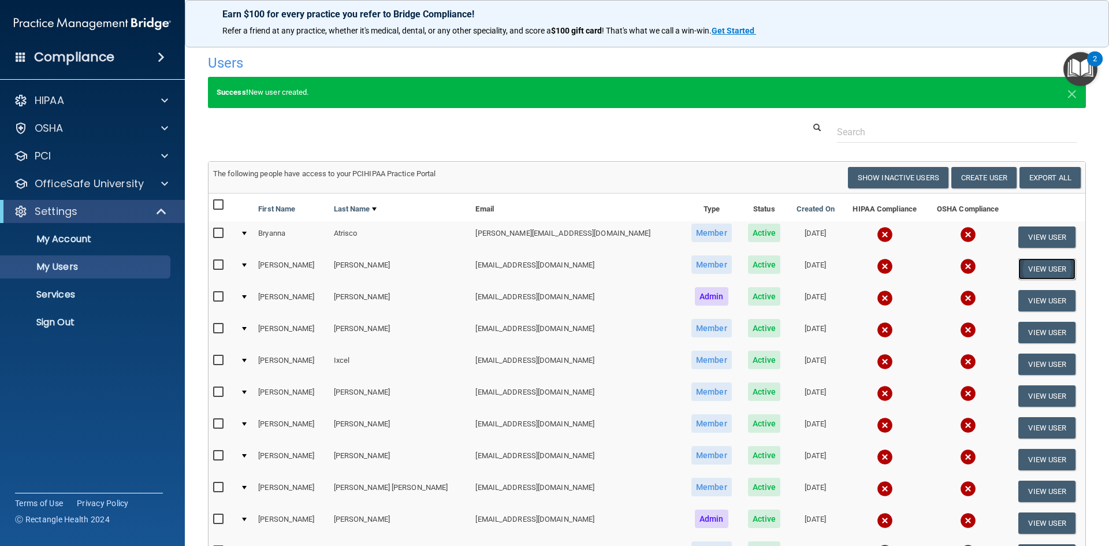
click at [1024, 271] on button "View User" at bounding box center [1047, 268] width 57 height 21
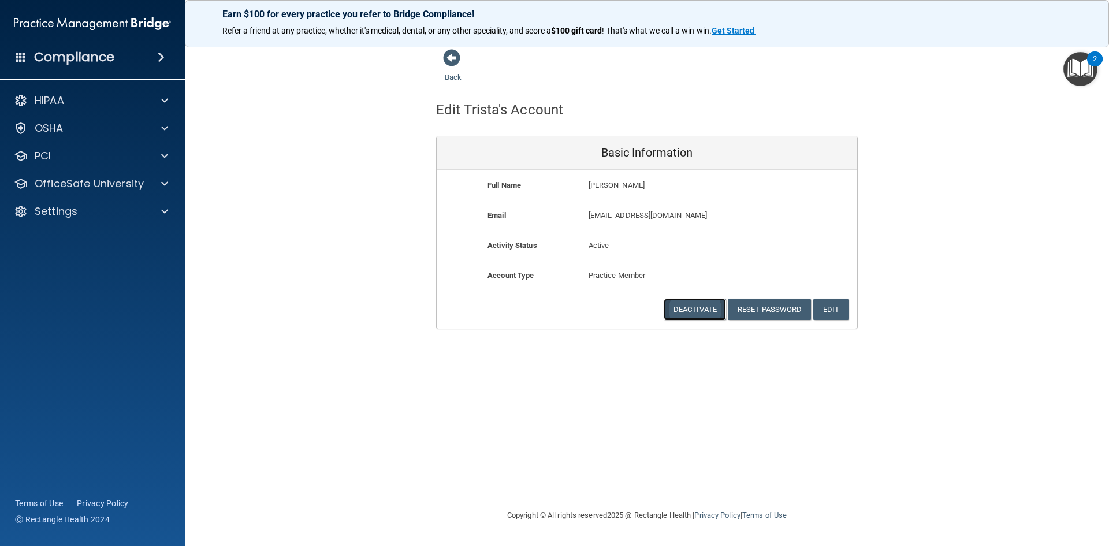
click at [691, 311] on button "Deactivate" at bounding box center [695, 309] width 62 height 21
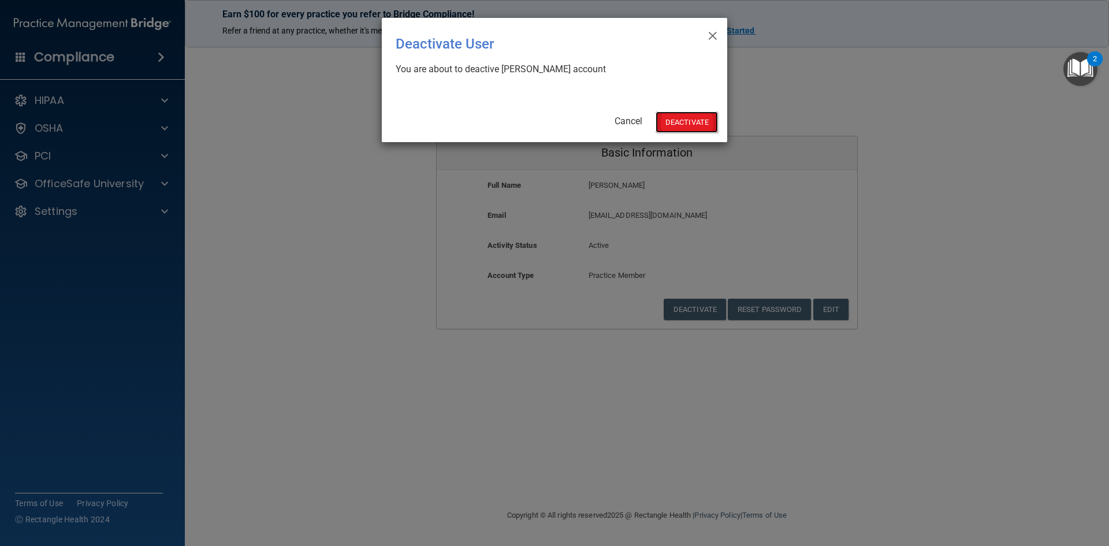
click at [693, 127] on button "Deactivate" at bounding box center [687, 122] width 62 height 21
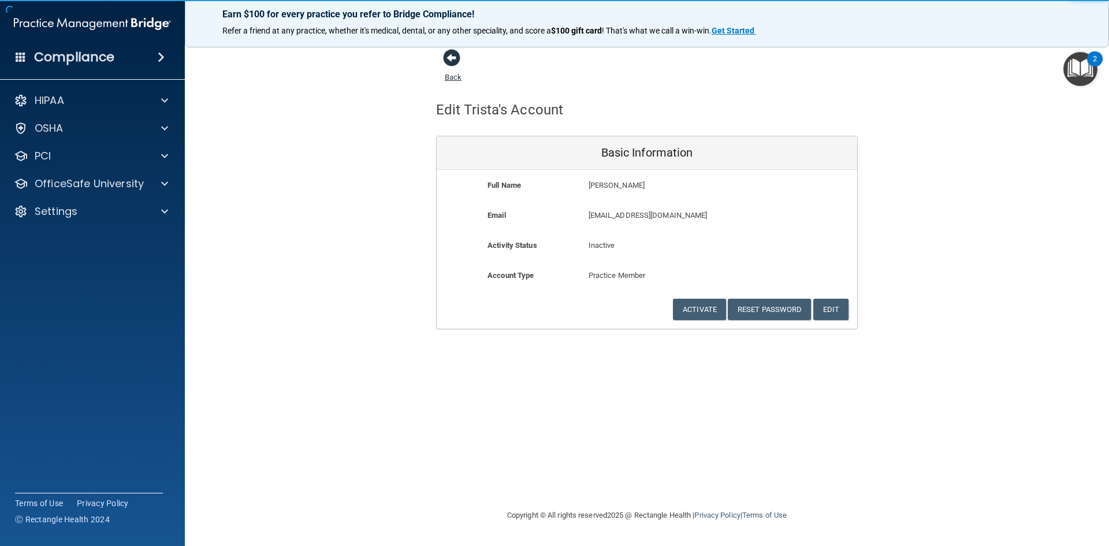
click at [450, 60] on span at bounding box center [451, 57] width 17 height 17
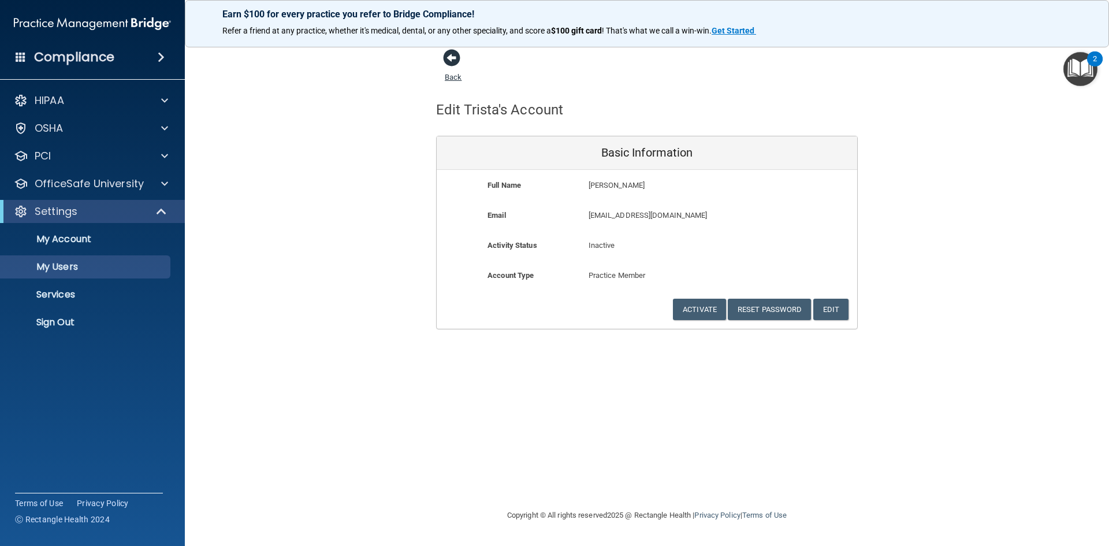
select select "20"
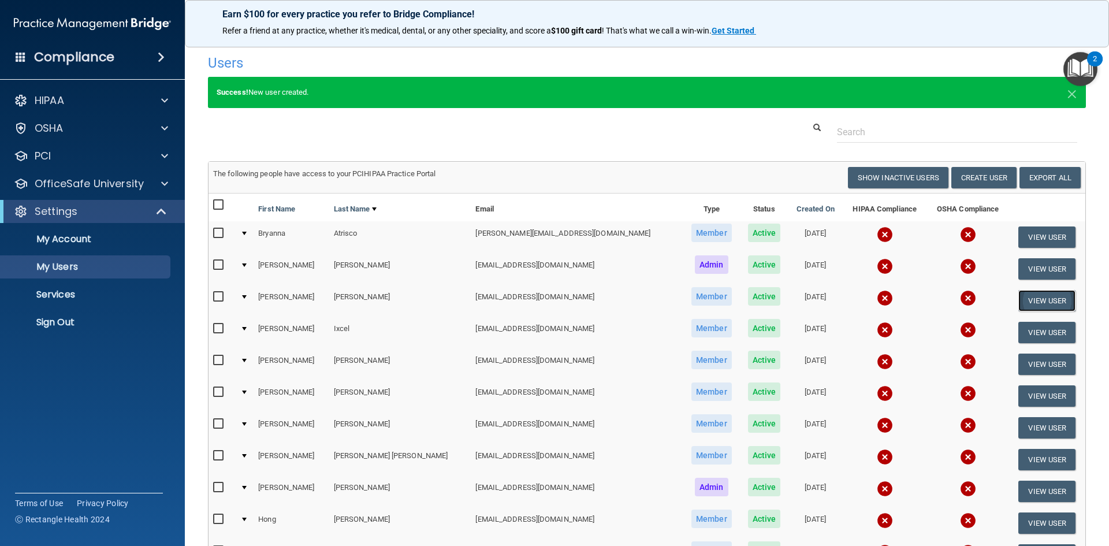
click at [1036, 298] on button "View User" at bounding box center [1047, 300] width 57 height 21
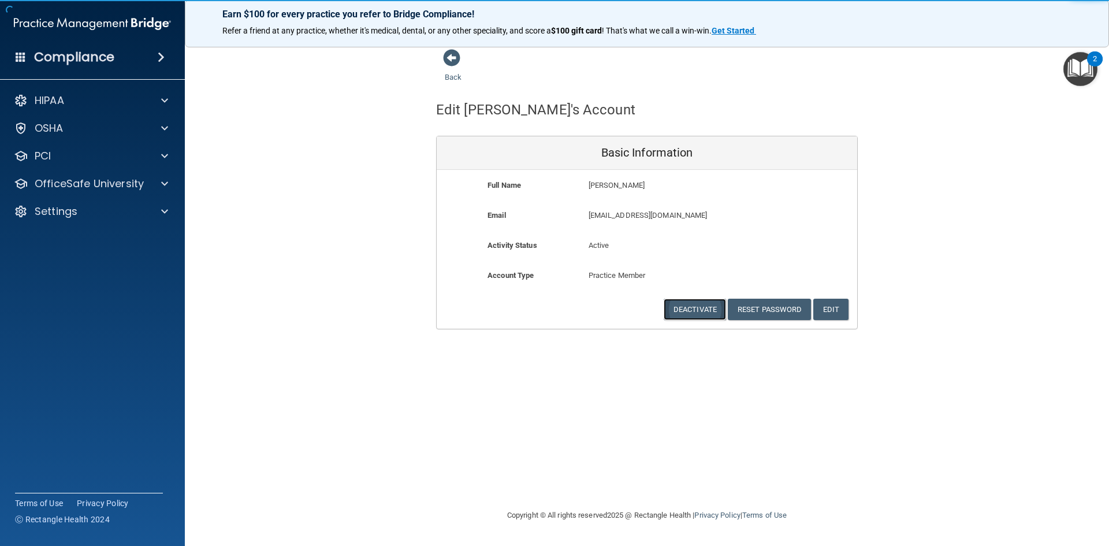
click at [697, 314] on button "Deactivate" at bounding box center [695, 309] width 62 height 21
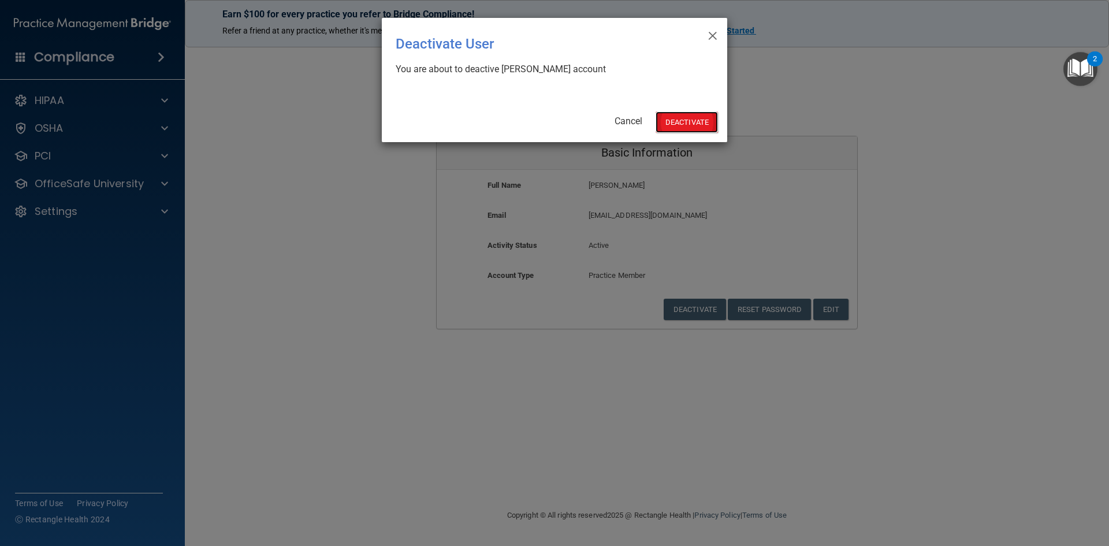
click at [681, 118] on button "Deactivate" at bounding box center [687, 122] width 62 height 21
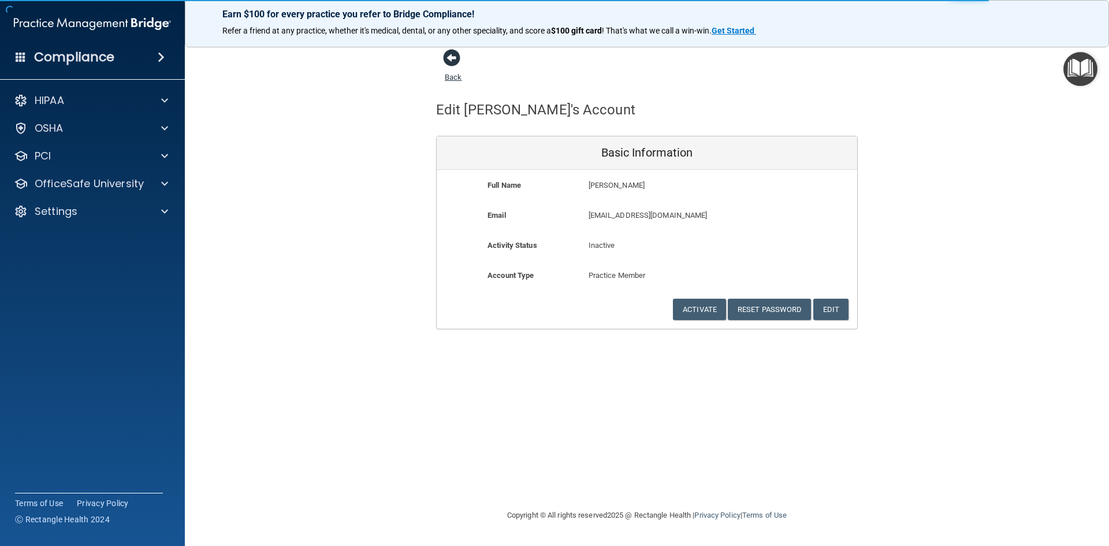
click at [451, 60] on span at bounding box center [451, 57] width 17 height 17
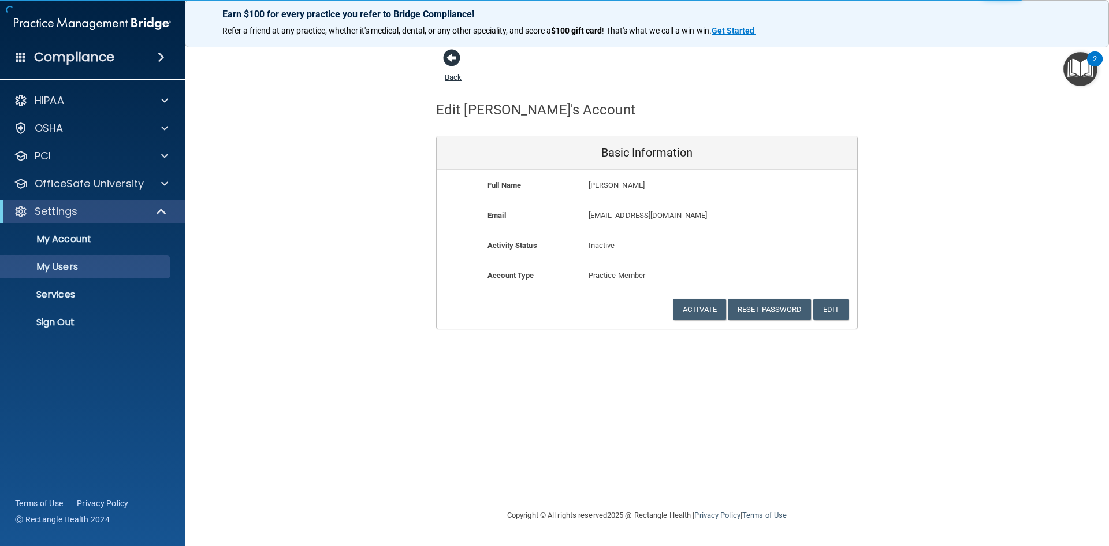
select select "20"
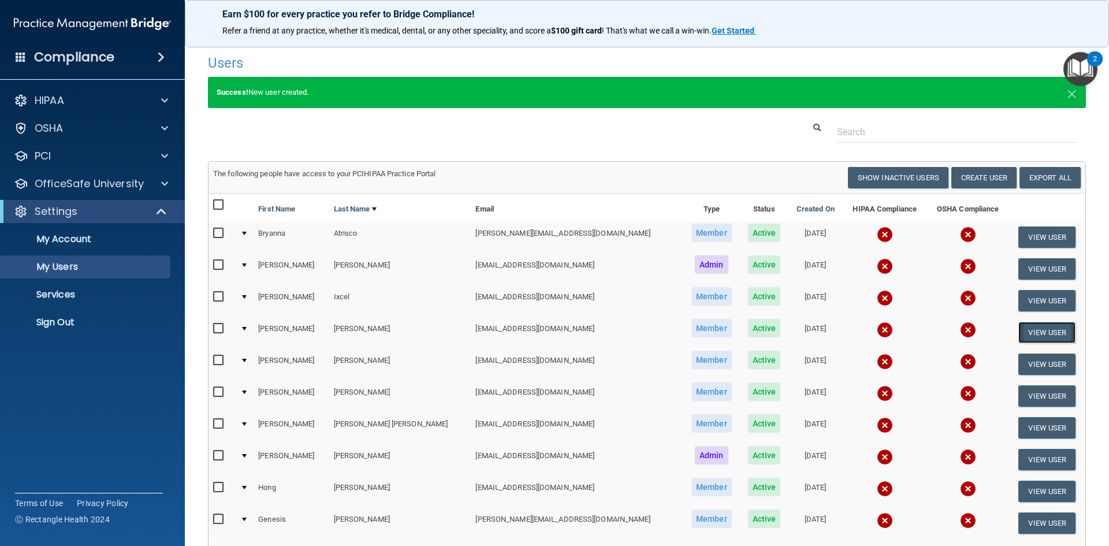
click at [1039, 326] on button "View User" at bounding box center [1047, 332] width 57 height 21
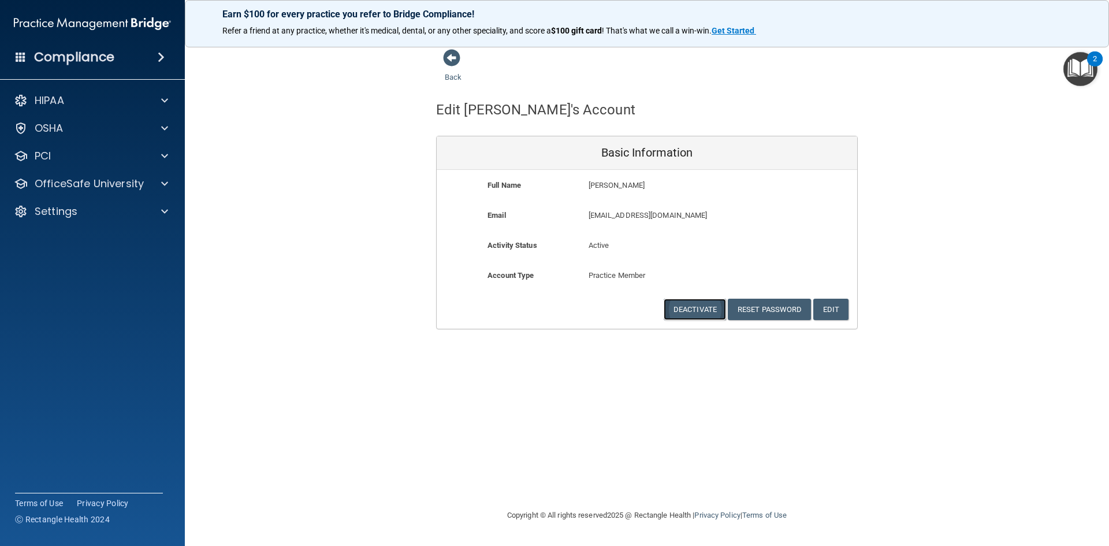
click at [684, 310] on button "Deactivate" at bounding box center [695, 309] width 62 height 21
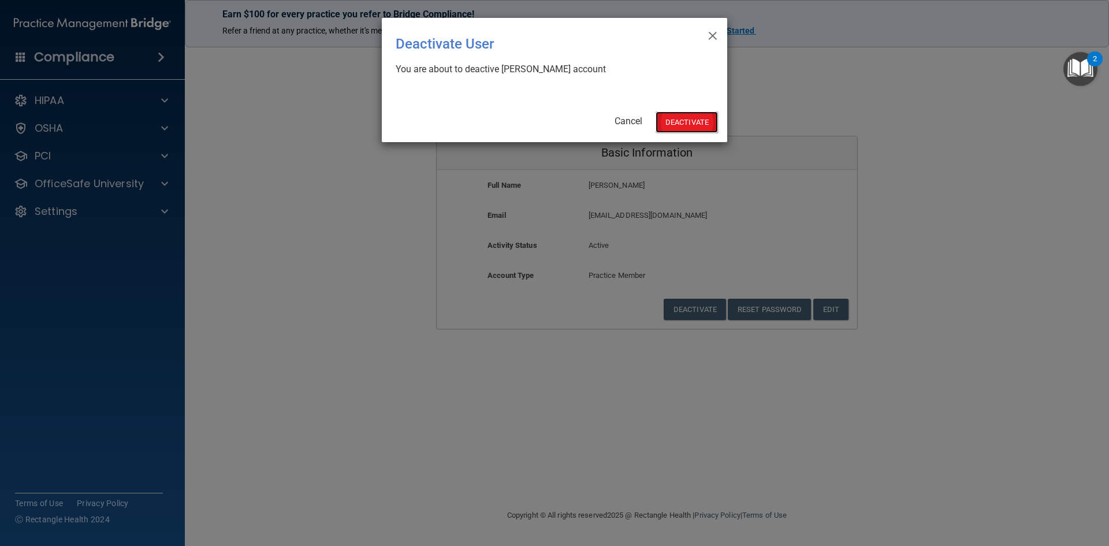
click at [686, 117] on button "Deactivate" at bounding box center [687, 122] width 62 height 21
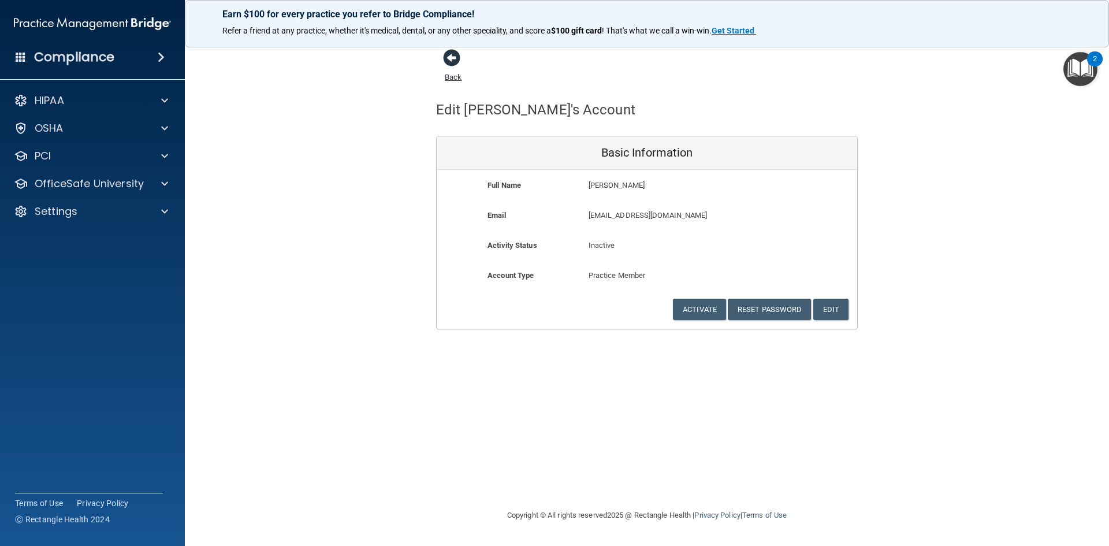
click at [447, 61] on span at bounding box center [451, 57] width 17 height 17
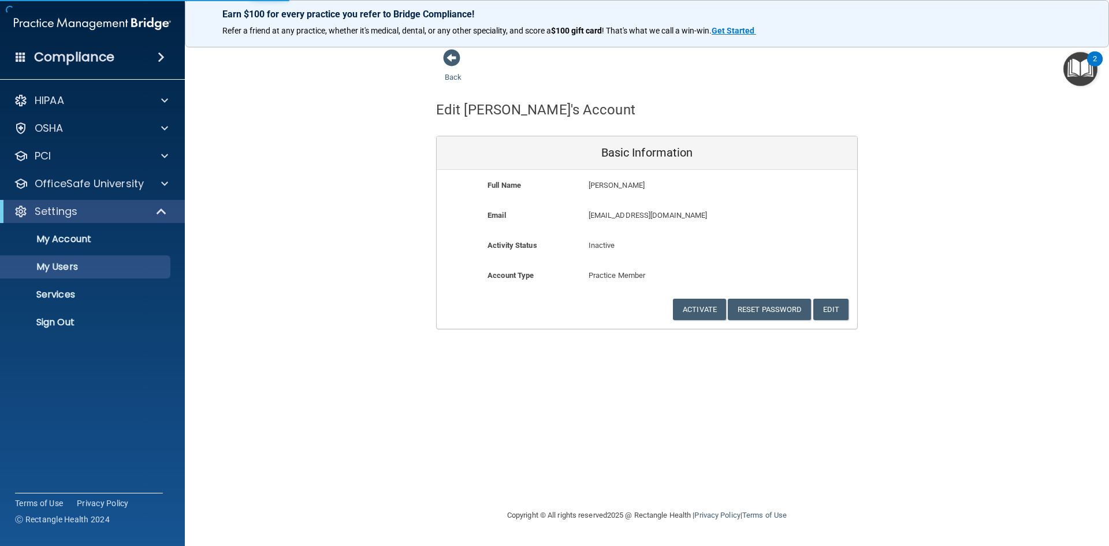
select select "20"
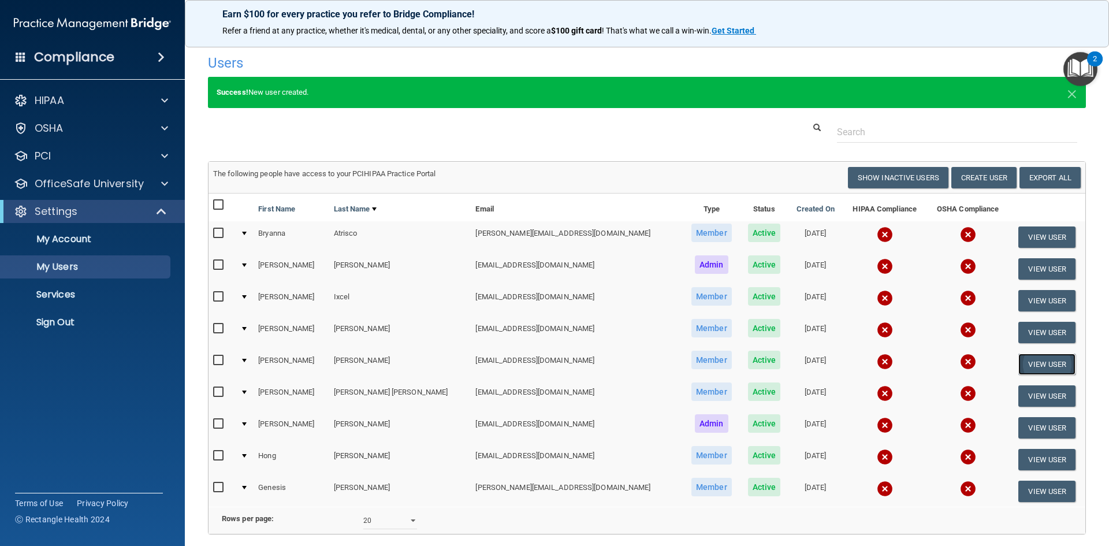
click at [1030, 356] on button "View User" at bounding box center [1047, 364] width 57 height 21
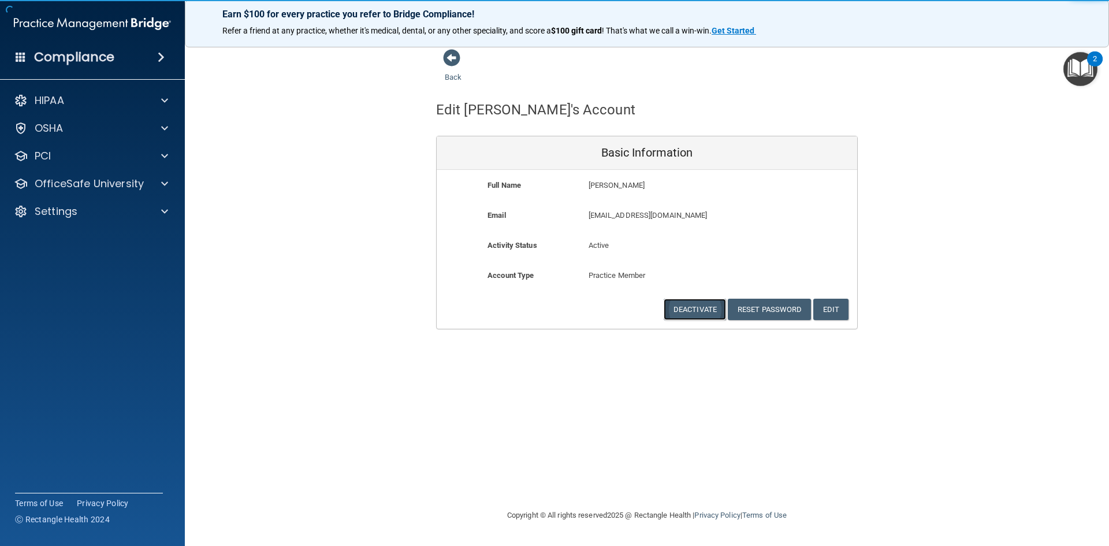
click at [667, 311] on button "Deactivate" at bounding box center [695, 309] width 62 height 21
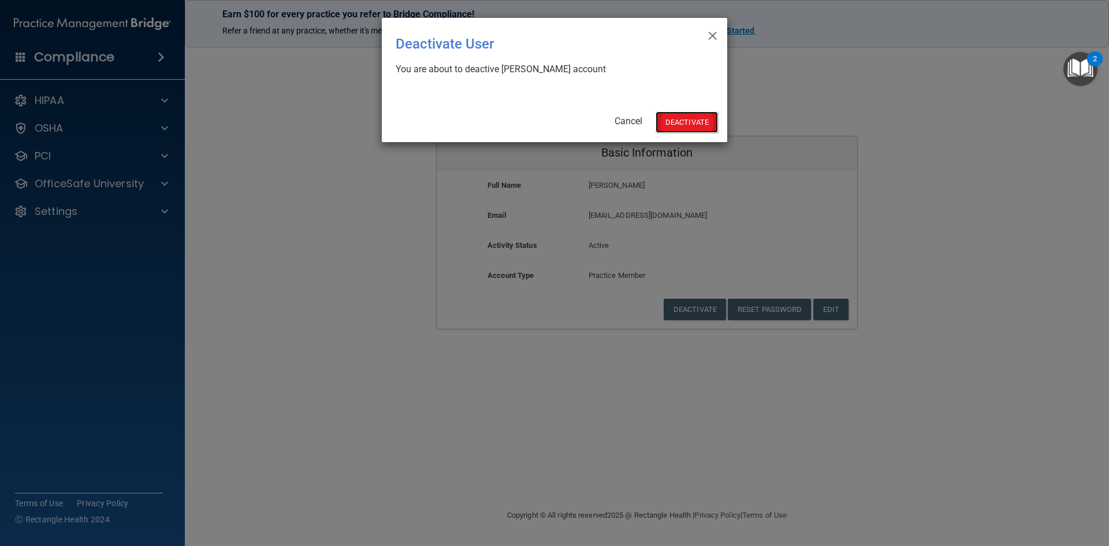
click at [685, 131] on button "Deactivate" at bounding box center [687, 122] width 62 height 21
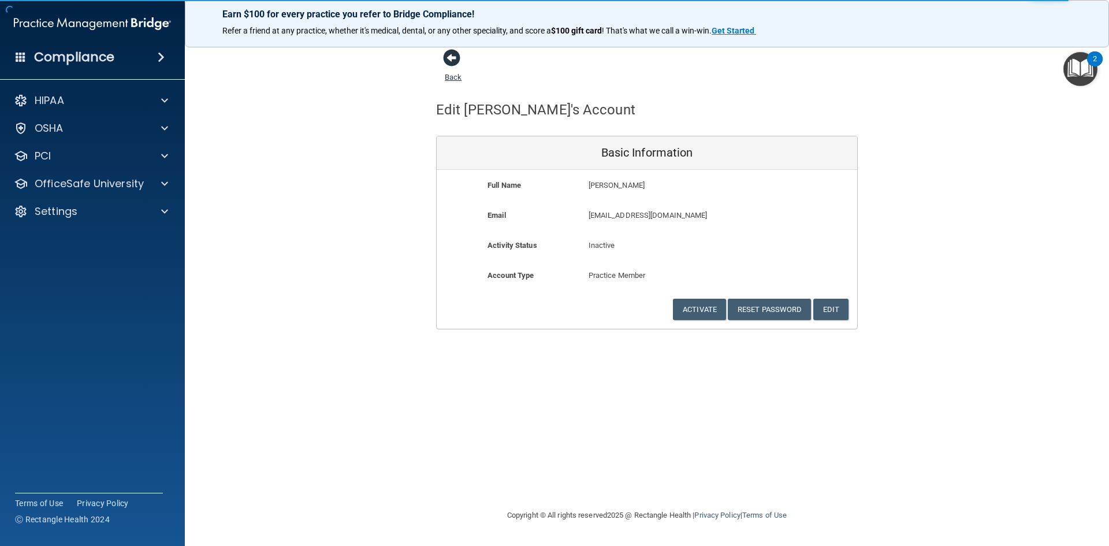
click at [457, 63] on span at bounding box center [451, 57] width 17 height 17
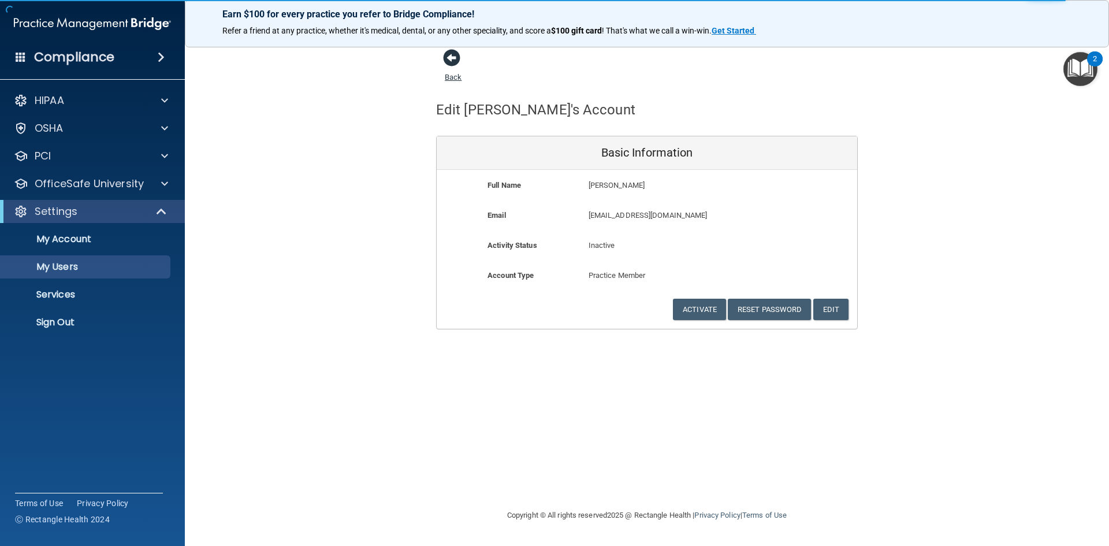
select select "20"
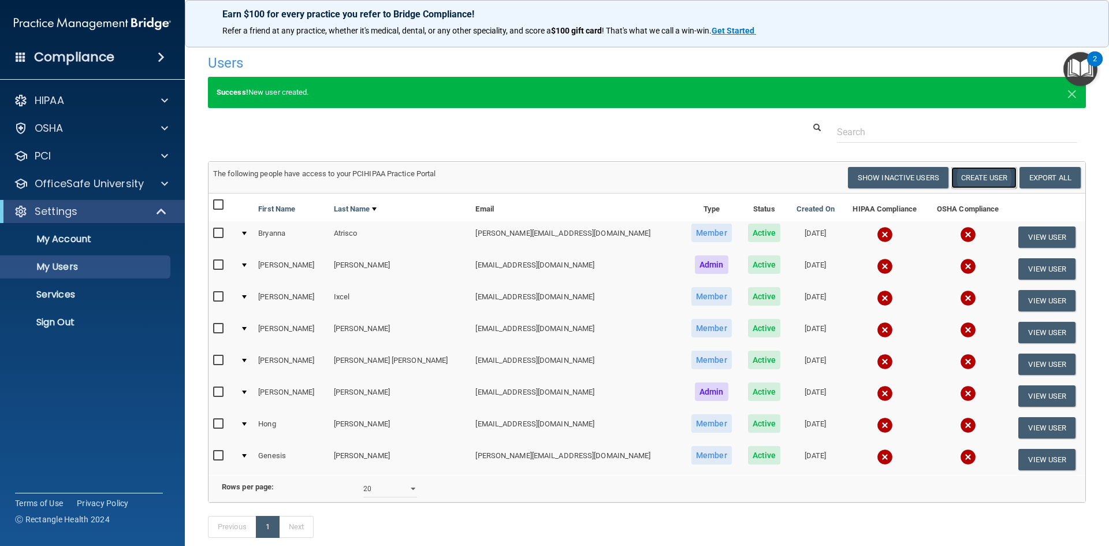
click at [975, 176] on button "Create User" at bounding box center [984, 177] width 65 height 21
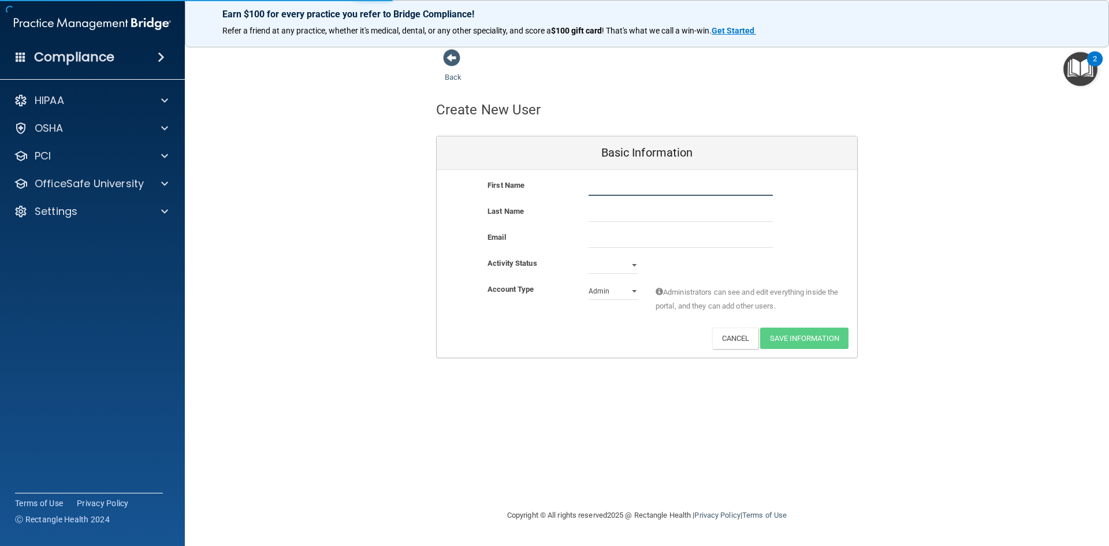
click at [624, 190] on input "text" at bounding box center [681, 187] width 184 height 17
type input "[PERSON_NAME]"
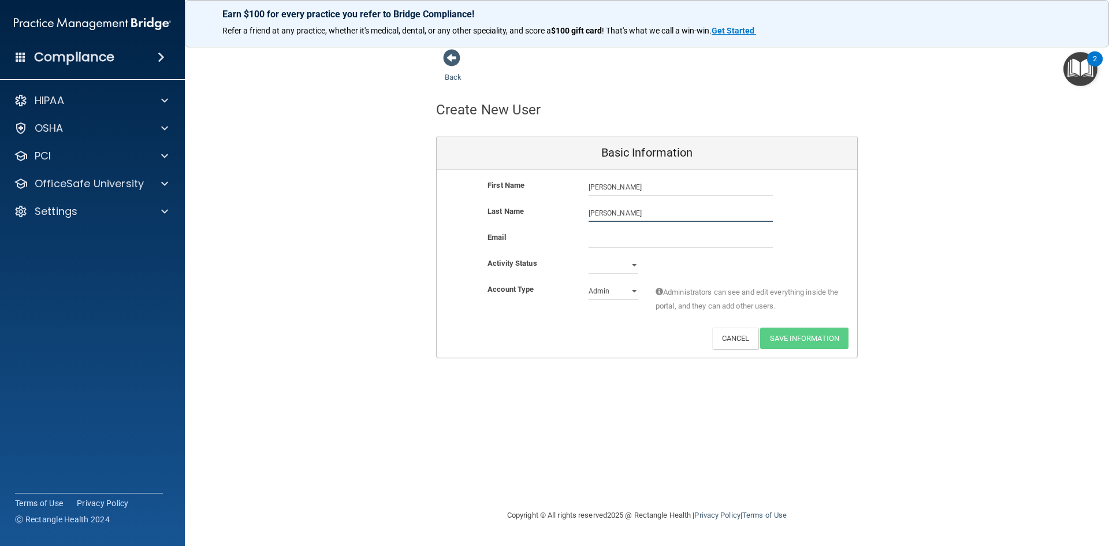
type input "[PERSON_NAME]"
type input "[EMAIL_ADDRESS][DOMAIN_NAME]"
click at [633, 267] on select "Active Inactive" at bounding box center [614, 267] width 50 height 17
select select "active"
click at [589, 257] on select "Active Inactive" at bounding box center [614, 265] width 50 height 17
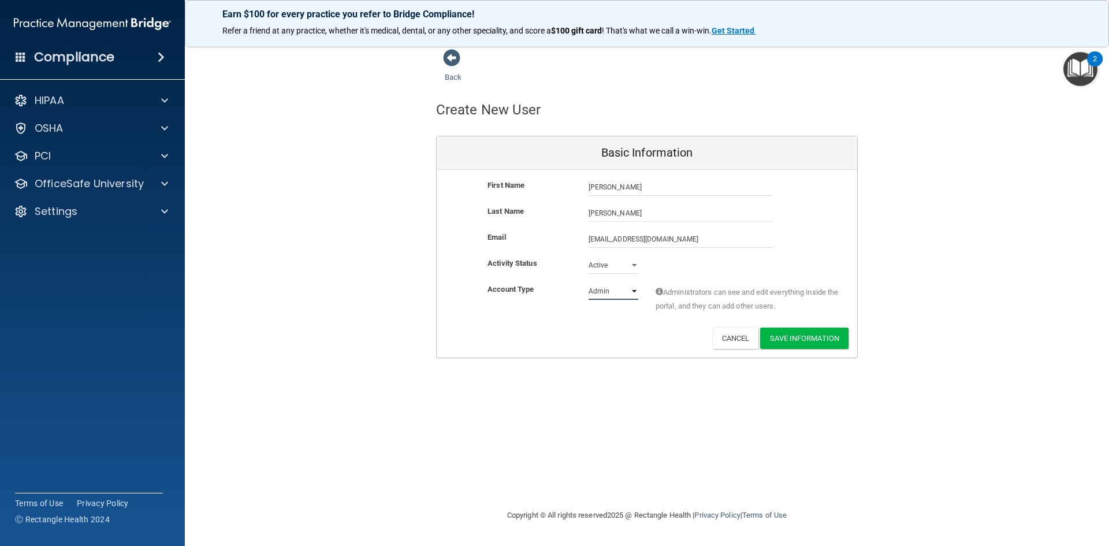
click at [608, 293] on select "Admin Member" at bounding box center [614, 291] width 50 height 17
select select "practice_member"
click at [589, 283] on select "Admin Member" at bounding box center [614, 291] width 50 height 17
click at [802, 337] on button "Save Information" at bounding box center [804, 338] width 88 height 21
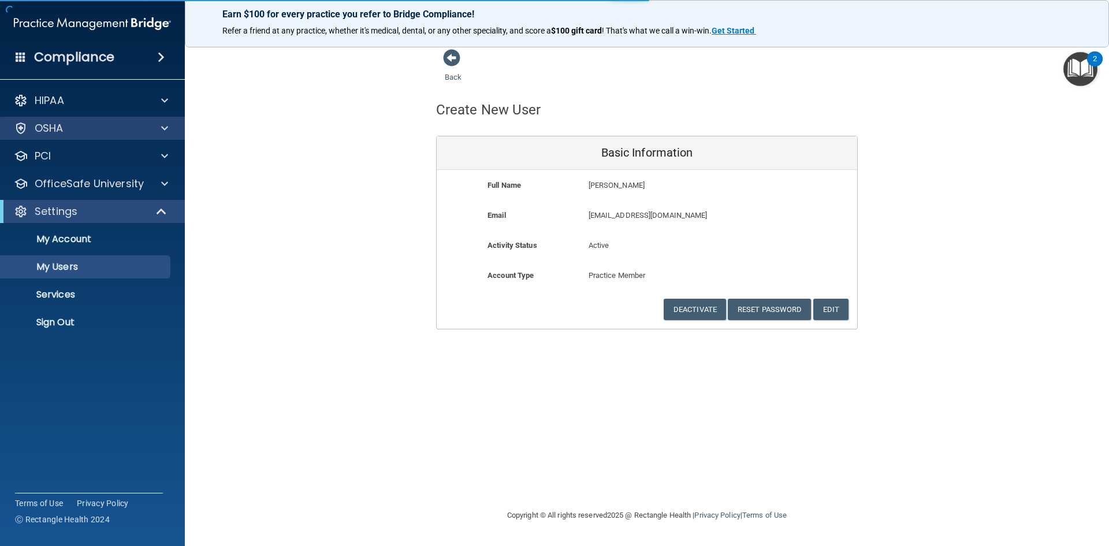
select select "20"
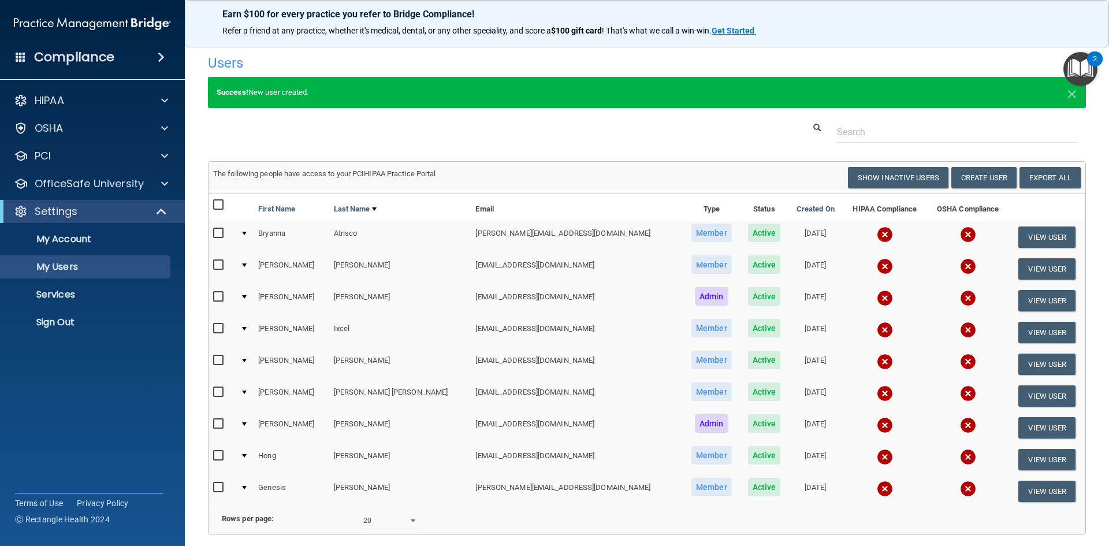
click at [217, 206] on input "checkbox" at bounding box center [219, 204] width 13 height 9
checkbox input "true"
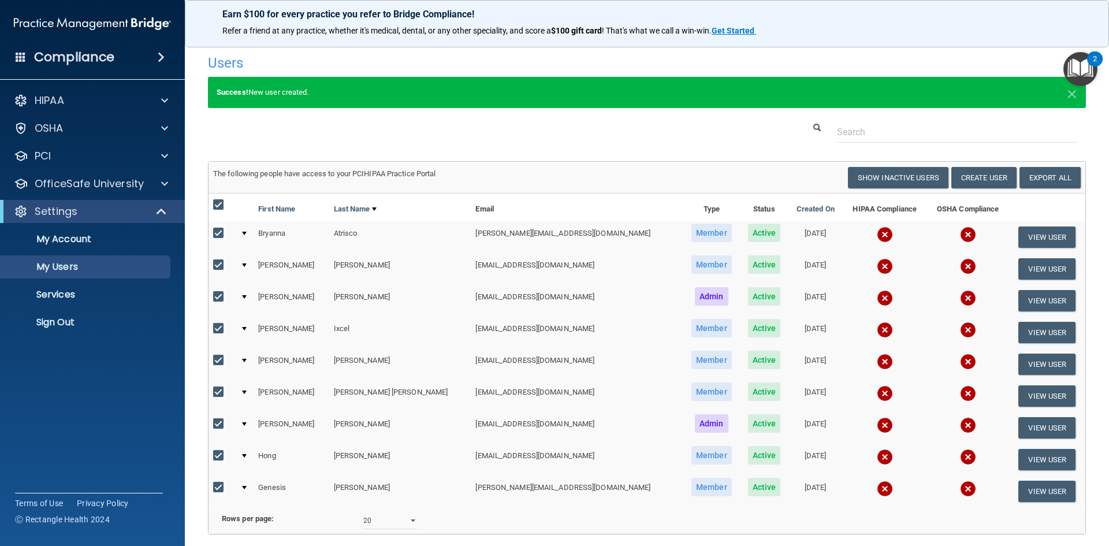
checkbox input "true"
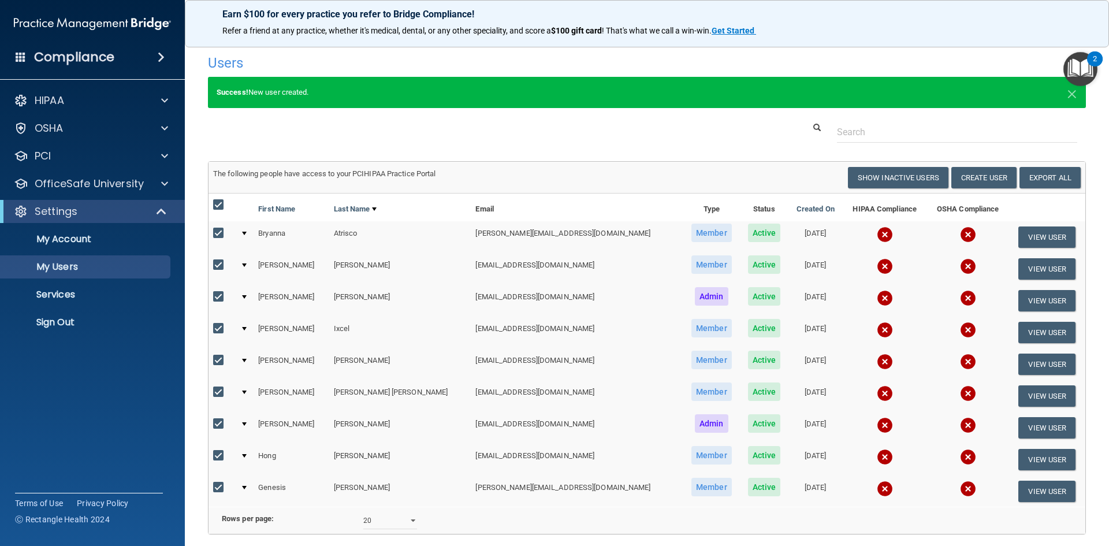
checkbox input "true"
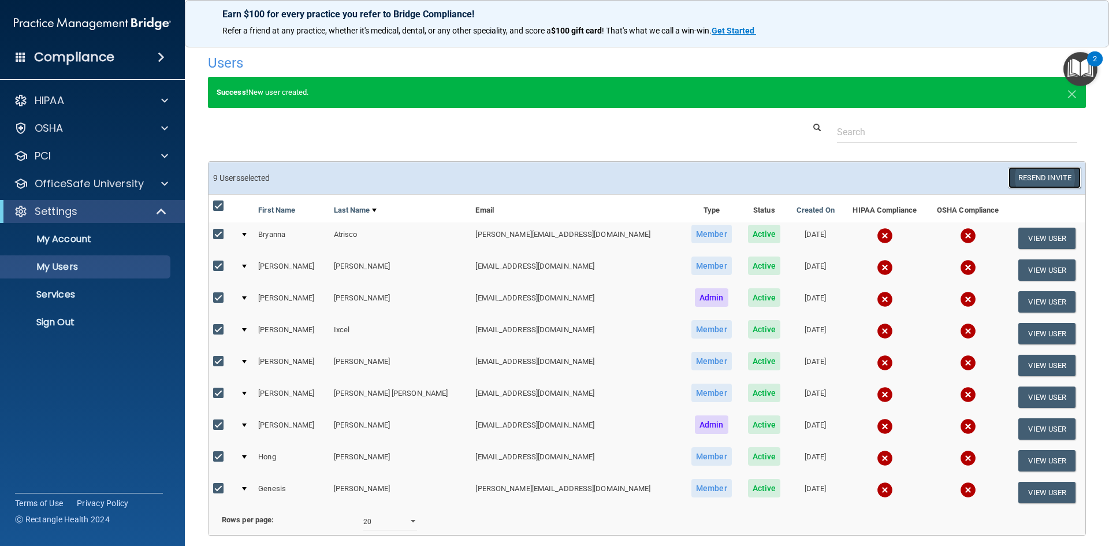
click at [1036, 174] on button "Resend Invite" at bounding box center [1045, 177] width 72 height 21
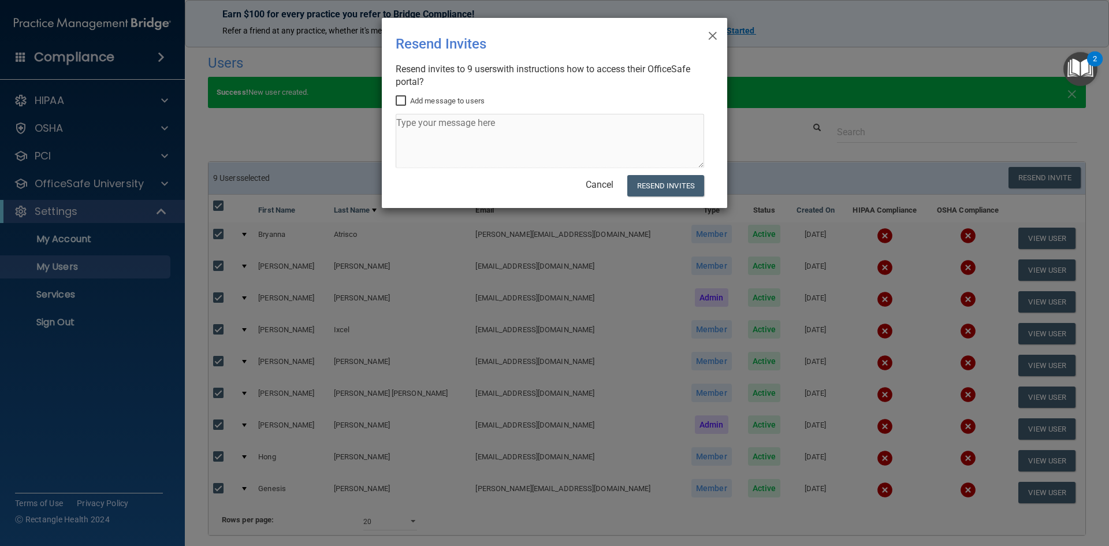
click at [402, 101] on input "Add message to users" at bounding box center [402, 100] width 13 height 9
checkbox input "true"
click at [418, 133] on textarea at bounding box center [550, 141] width 309 height 54
type textarea "Hello Staff, Please complete HIPAA and OSHA Compliance [DATE]. Appreciate you. …"
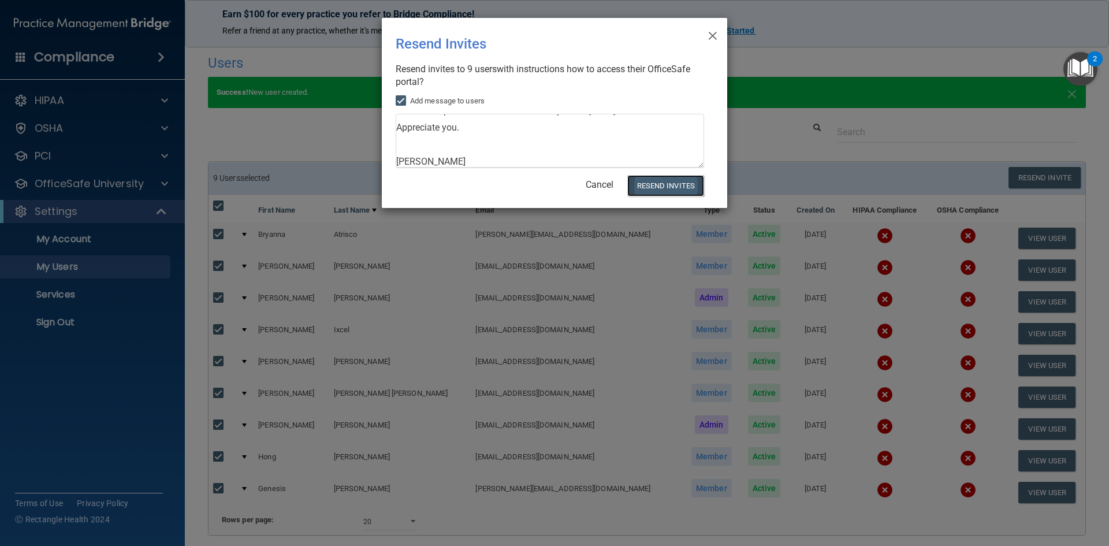
click at [667, 183] on button "Resend Invites" at bounding box center [665, 185] width 77 height 21
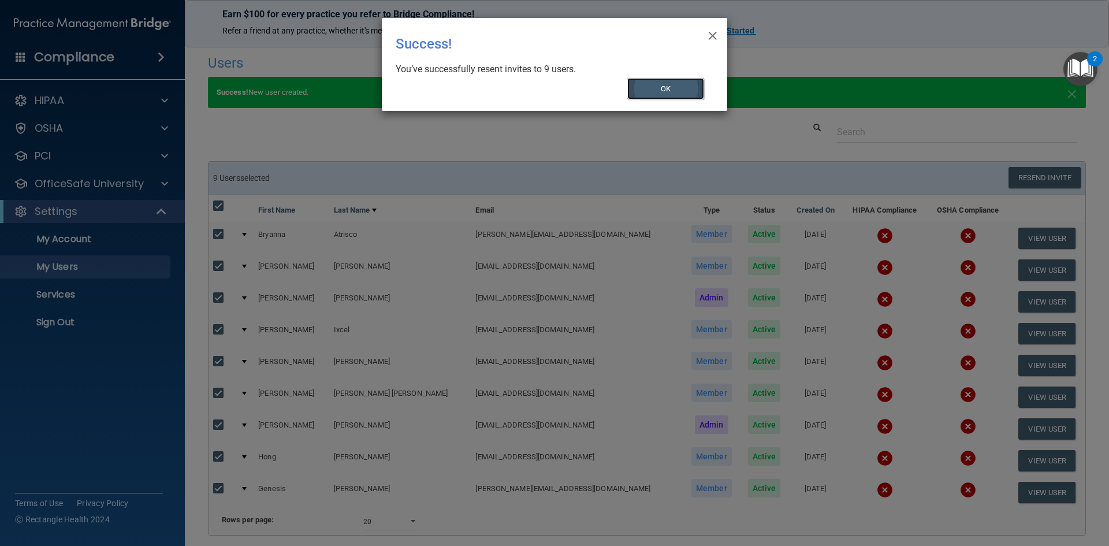
click at [681, 88] on button "OK" at bounding box center [665, 88] width 77 height 21
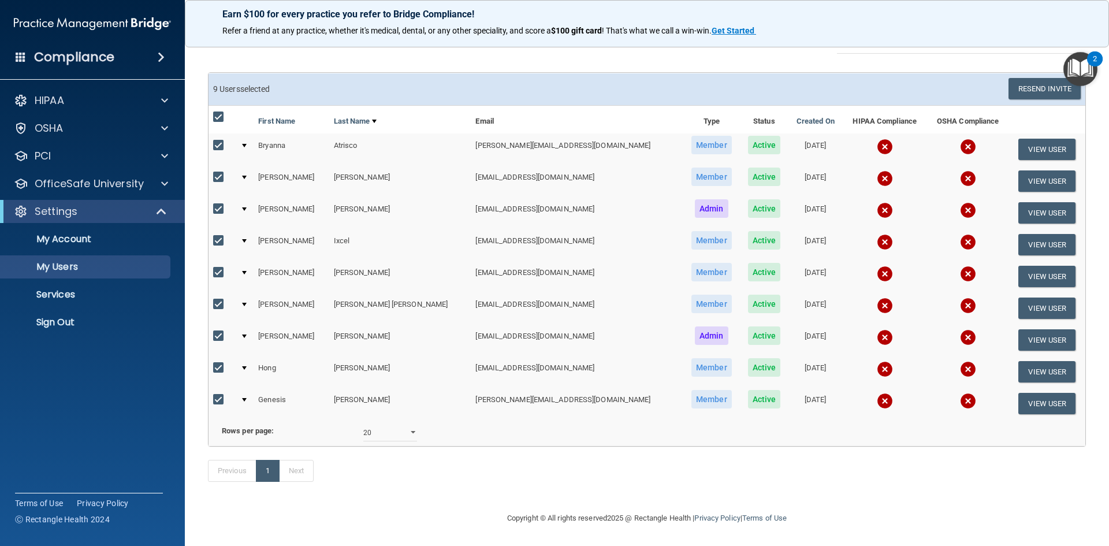
scroll to position [106, 0]
click at [1033, 234] on button "View User" at bounding box center [1047, 244] width 57 height 21
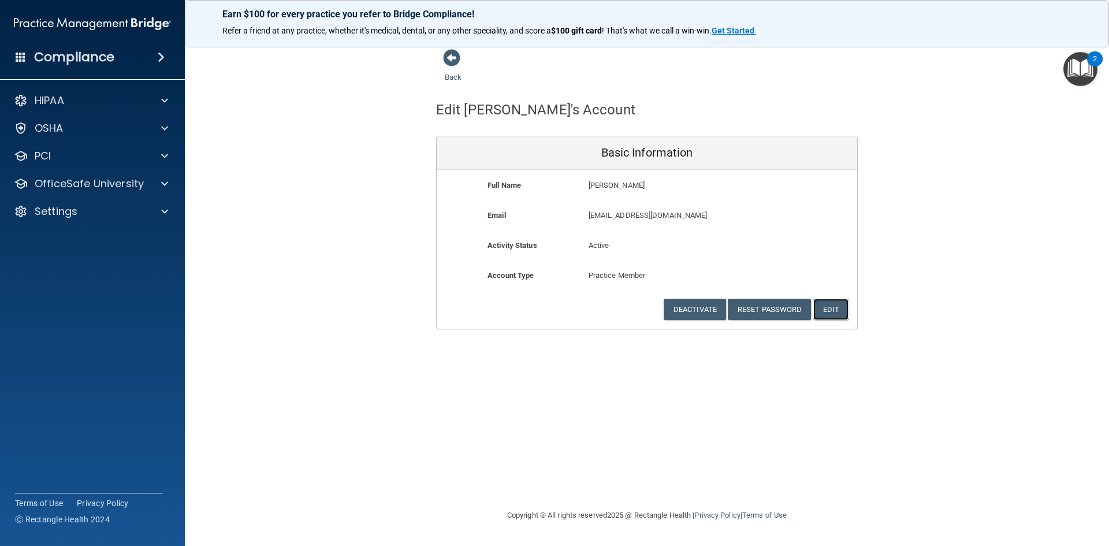
click at [833, 311] on button "Edit" at bounding box center [830, 309] width 35 height 21
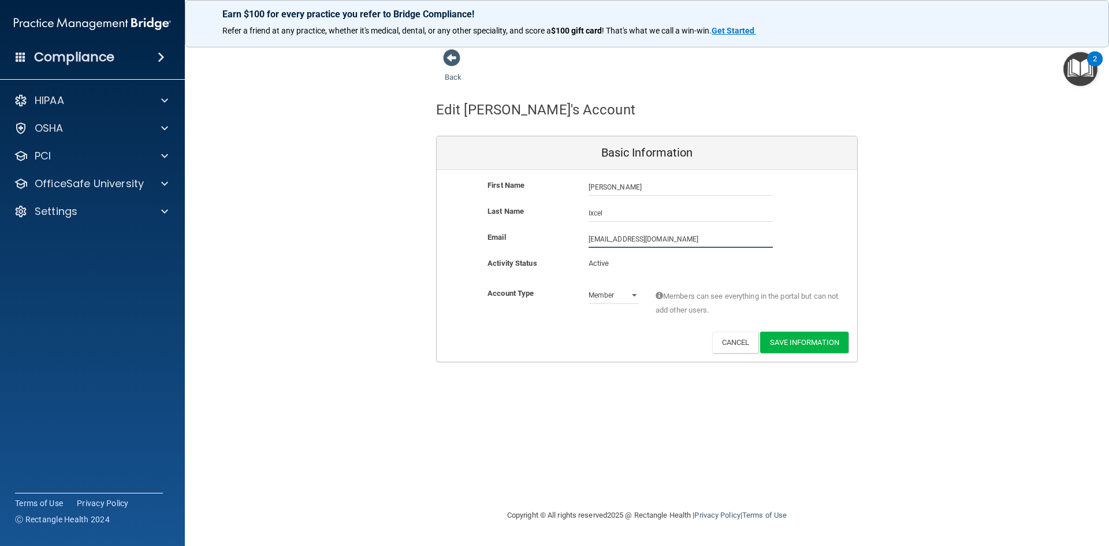
click at [590, 240] on input "[EMAIL_ADDRESS][DOMAIN_NAME]" at bounding box center [681, 239] width 184 height 17
type input "[EMAIL_ADDRESS][DOMAIN_NAME]"
click at [807, 339] on button "Save Information" at bounding box center [804, 344] width 88 height 21
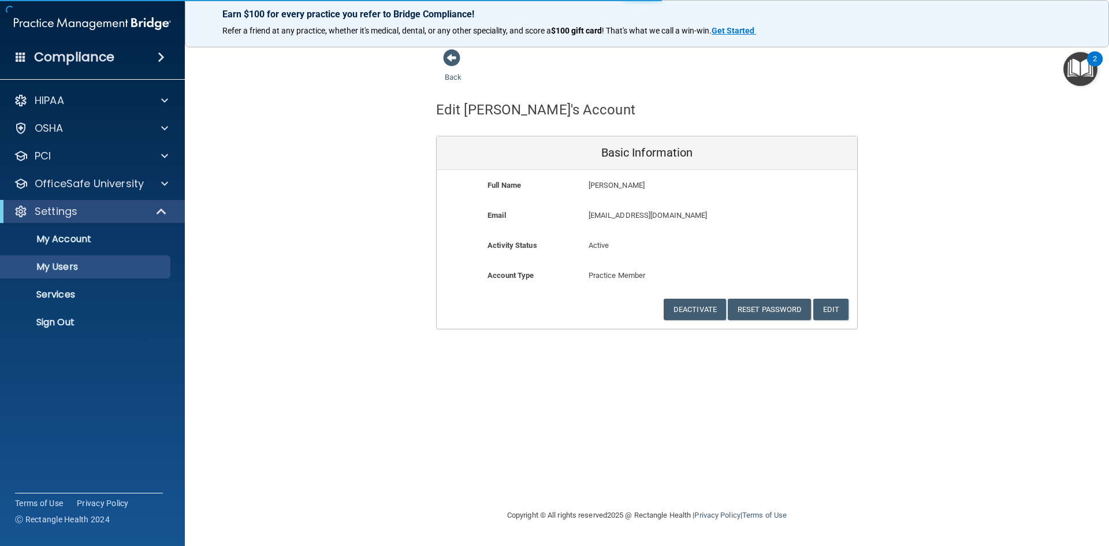
select select "20"
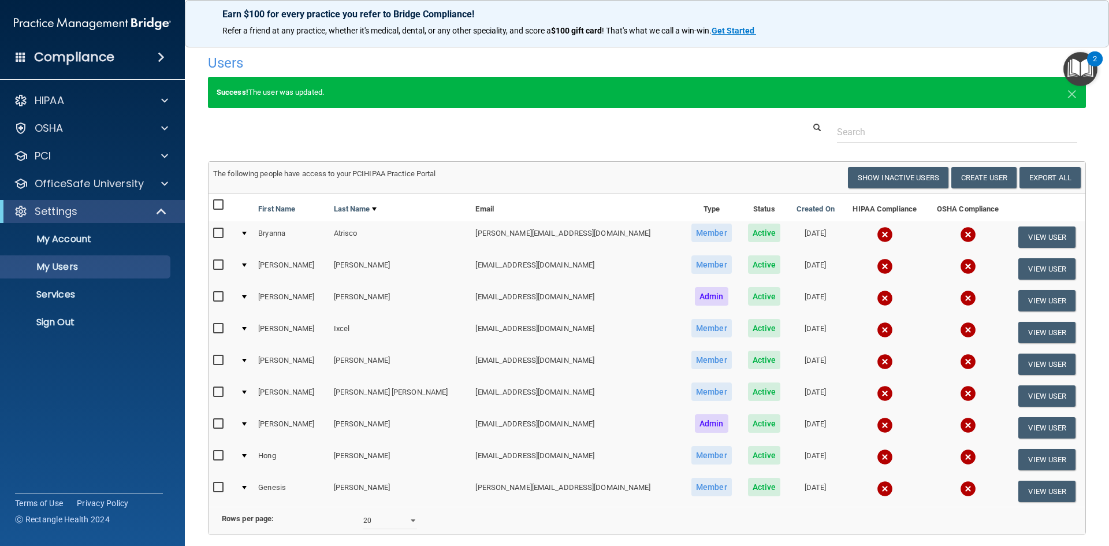
click at [220, 326] on input "checkbox" at bounding box center [219, 328] width 13 height 9
checkbox input "true"
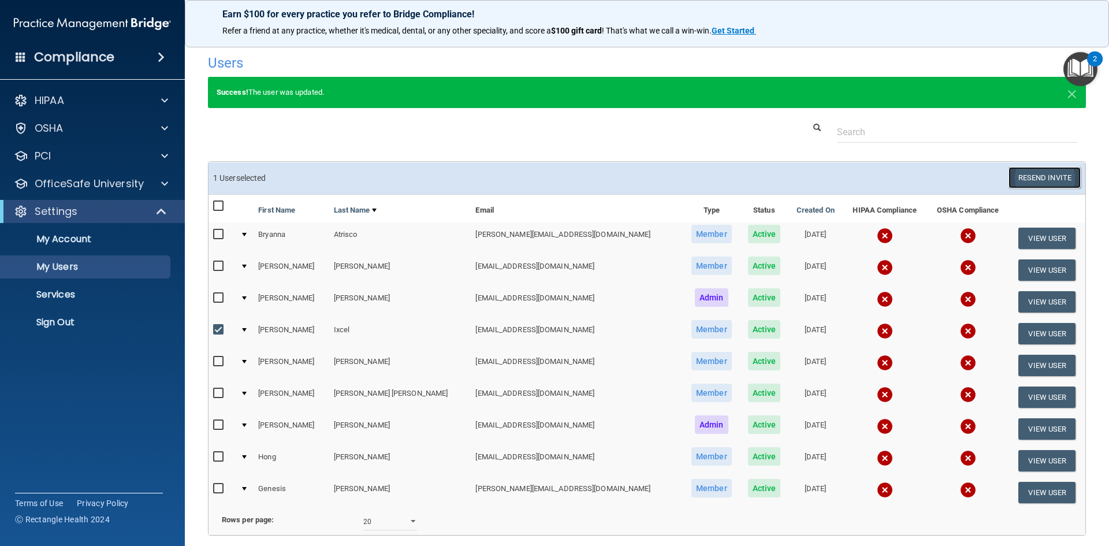
click at [1035, 174] on button "Resend Invite" at bounding box center [1045, 177] width 72 height 21
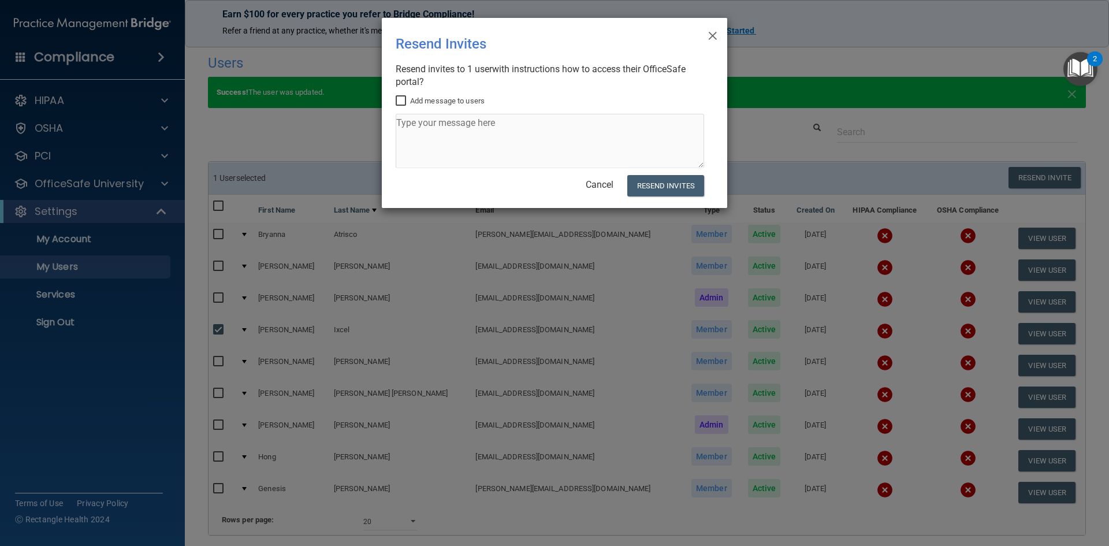
click at [402, 97] on input "Add message to users" at bounding box center [402, 100] width 13 height 9
checkbox input "true"
click at [407, 126] on textarea at bounding box center [550, 141] width 309 height 54
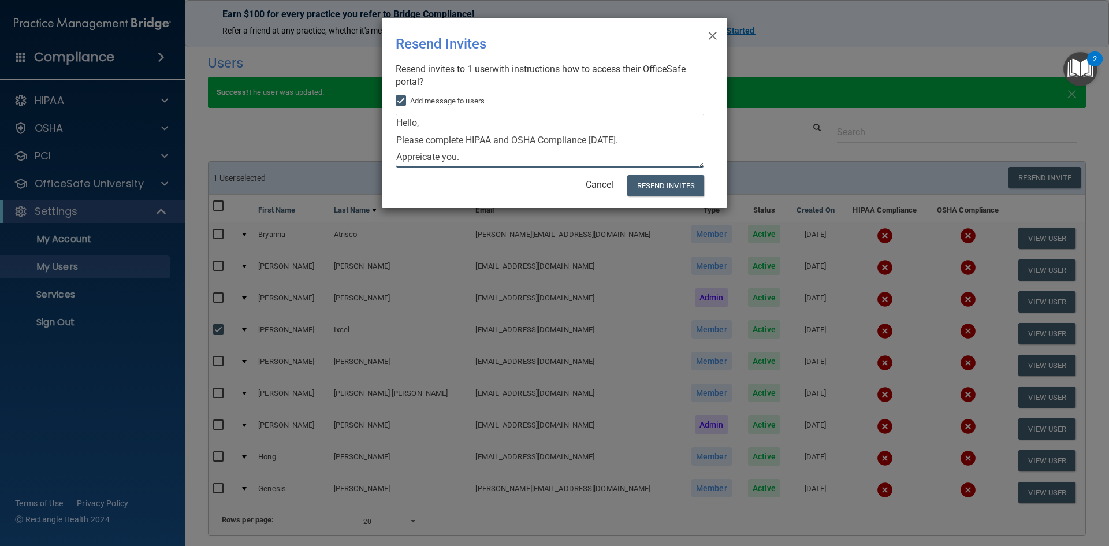
scroll to position [29, 0]
type textarea "Hello, Please complete HIPAA and OSHA Compliance [DATE]. Appreciate you. [PERSO…"
click at [689, 187] on button "Resend Invites" at bounding box center [665, 185] width 77 height 21
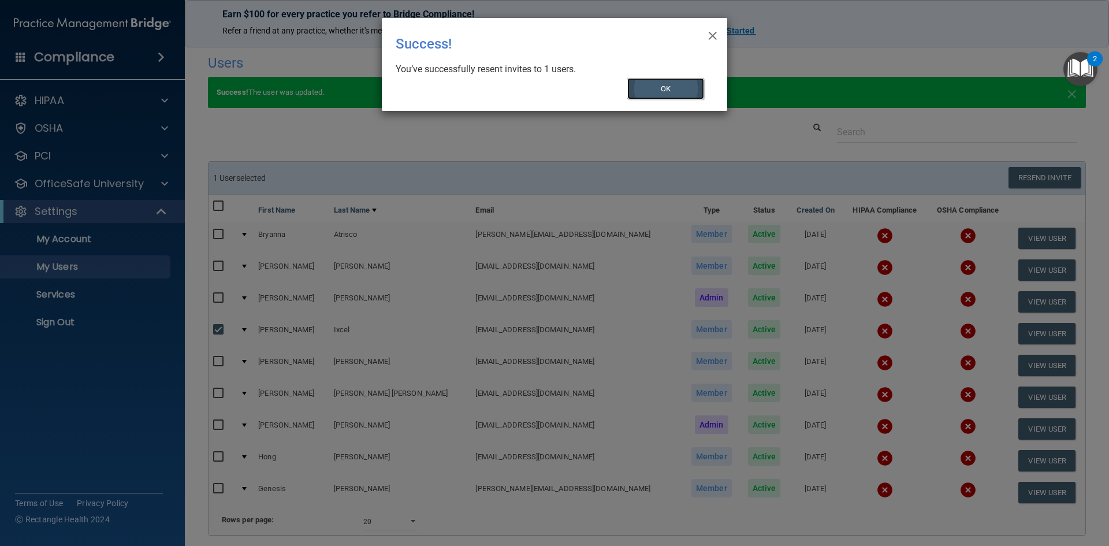
click at [646, 92] on button "OK" at bounding box center [665, 88] width 77 height 21
